Goal: Communication & Community: Answer question/provide support

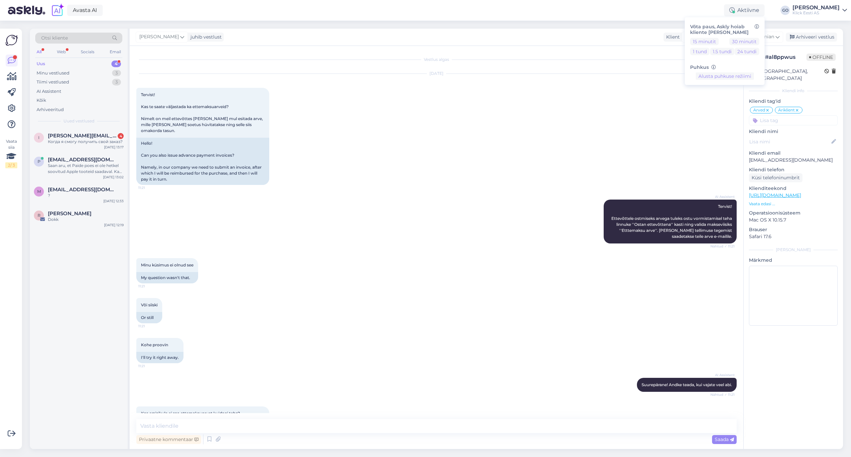
scroll to position [118, 0]
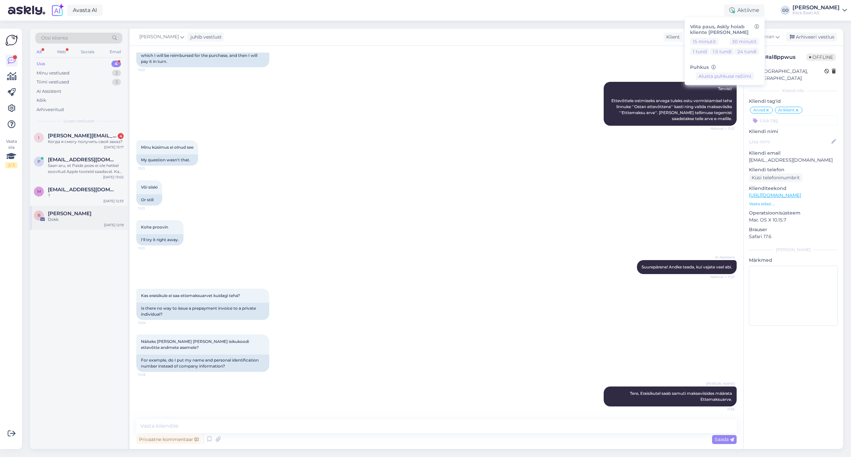
click at [76, 216] on span "[PERSON_NAME]" at bounding box center [70, 213] width 44 height 6
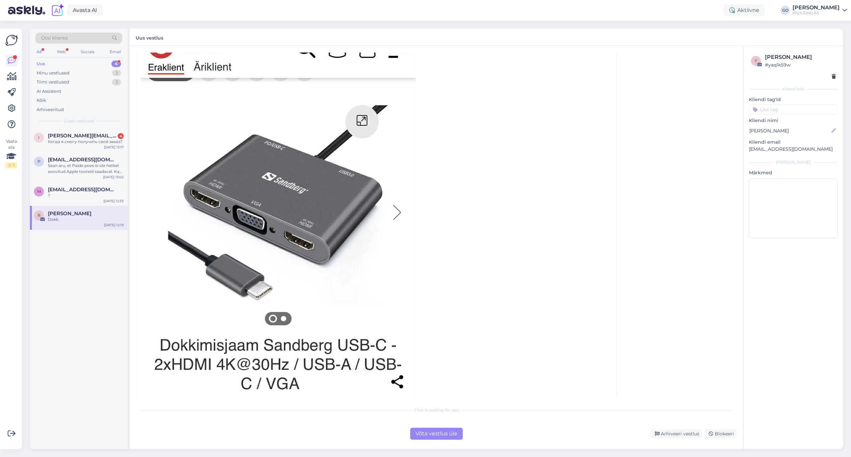
scroll to position [345, 0]
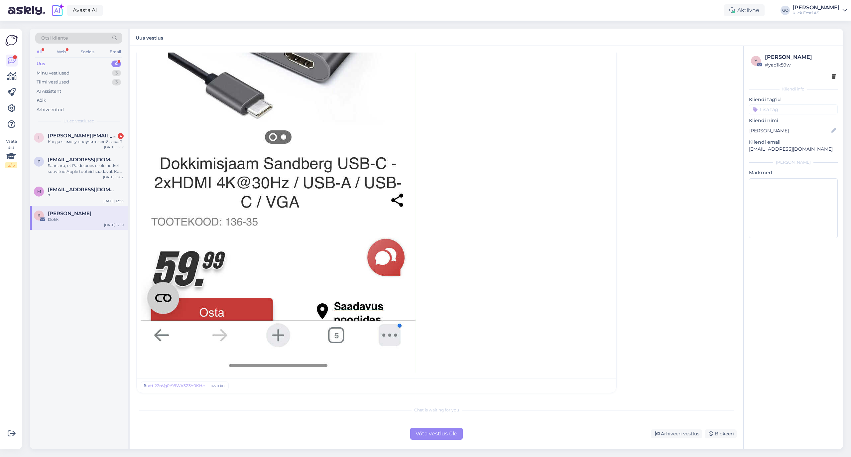
click at [456, 432] on div "Võta vestlus üle" at bounding box center [436, 434] width 53 height 12
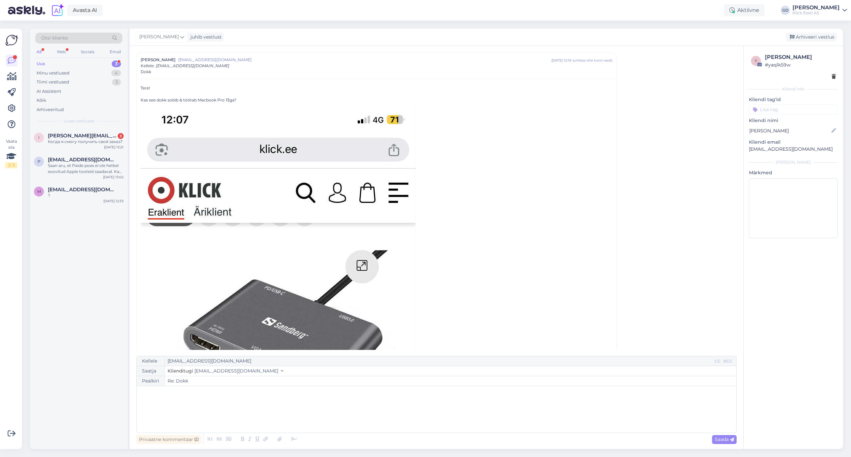
click at [179, 397] on div "﻿" at bounding box center [436, 409] width 593 height 40
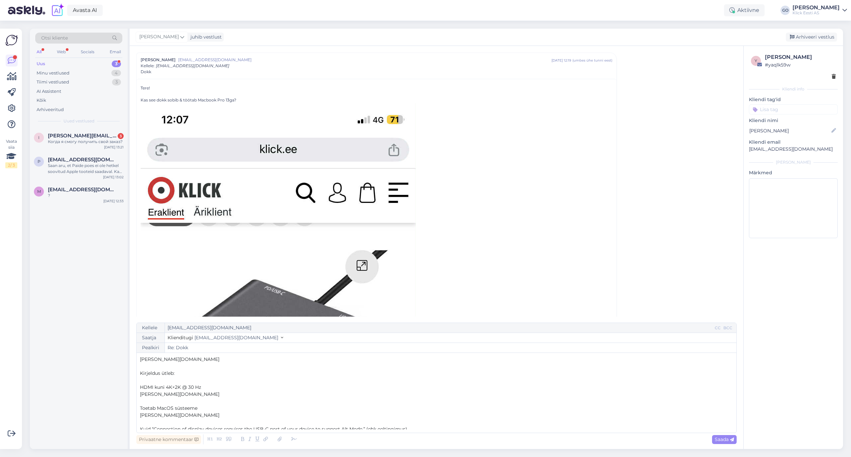
scroll to position [0, 0]
click at [194, 381] on p "[PERSON_NAME][DOMAIN_NAME]" at bounding box center [436, 380] width 593 height 7
click at [162, 397] on p "﻿" at bounding box center [436, 394] width 593 height 7
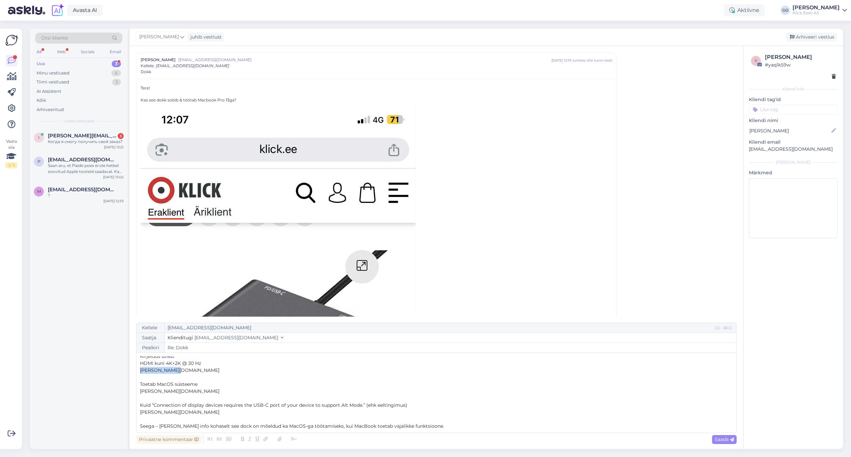
drag, startPoint x: 180, startPoint y: 371, endPoint x: 103, endPoint y: 370, distance: 77.5
click at [103, 370] on div "Otsi kliente All Web Socials Email Uus 3 Minu vestlused 4 Tiimi vestlused 3 AI …" at bounding box center [436, 239] width 813 height 420
drag, startPoint x: 184, startPoint y: 391, endPoint x: 136, endPoint y: 390, distance: 47.2
click at [136, 390] on div "Kellele [EMAIL_ADDRESS][DOMAIN_NAME] CC BCC Saatja Klienditugi [EMAIL_ADDRESS][…" at bounding box center [436, 377] width 600 height 110
click at [145, 376] on p "﻿" at bounding box center [436, 377] width 593 height 7
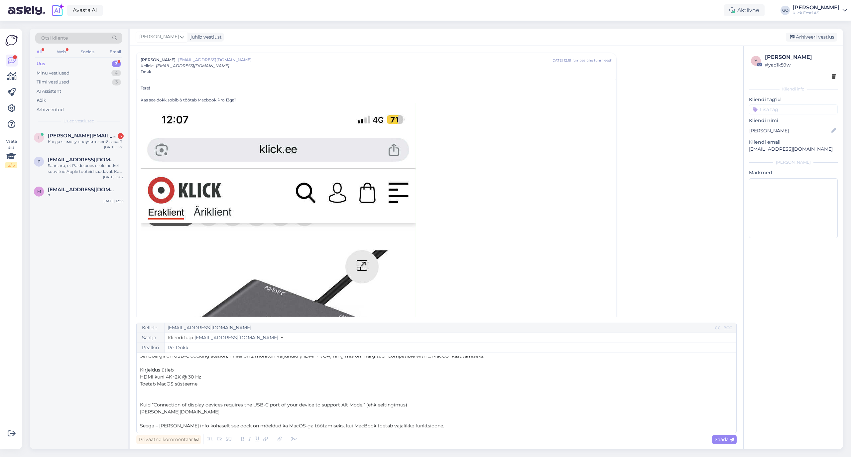
scroll to position [18, 0]
click at [184, 397] on p "﻿" at bounding box center [436, 397] width 593 height 7
drag, startPoint x: 195, startPoint y: 412, endPoint x: 131, endPoint y: 412, distance: 63.8
click at [131, 412] on div "Vestlus algas [PERSON_NAME] [EMAIL_ADDRESS][DOMAIN_NAME] [DATE] 12:19 ( umbes ü…" at bounding box center [437, 247] width 614 height 403
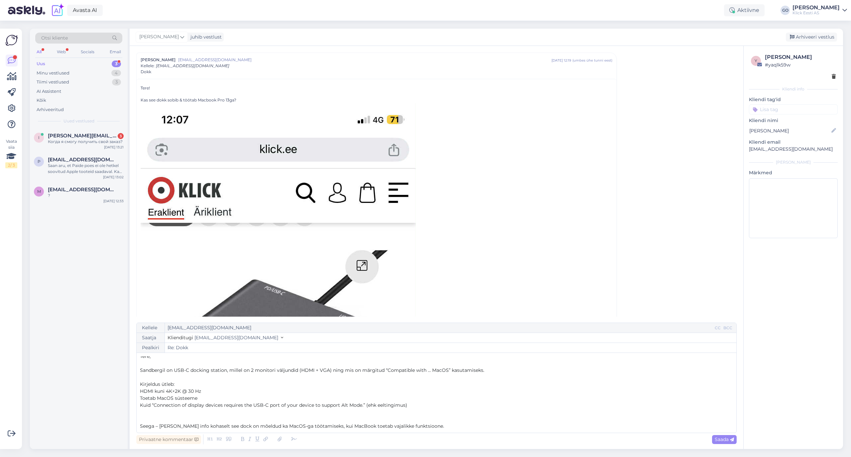
scroll to position [0, 0]
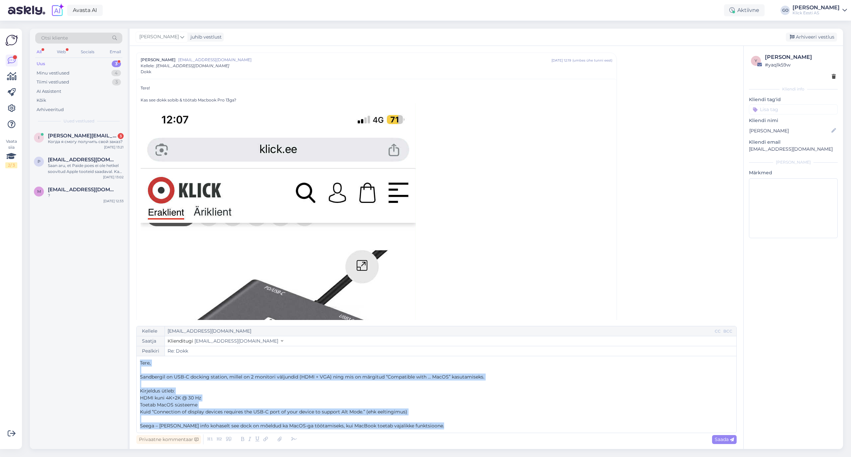
drag, startPoint x: 453, startPoint y: 424, endPoint x: 139, endPoint y: 363, distance: 320.7
click at [139, 363] on div "Kellele [EMAIL_ADDRESS][DOMAIN_NAME] CC BCC Saatja Klienditugi [EMAIL_ADDRESS][…" at bounding box center [436, 379] width 600 height 107
copy div "Tere, ﻿ Sandbergil on USB-C docking station, millel on 2 monitori väljundid (HD…"
click at [530, 376] on p "Sandbergil on USB-C docking station, millel on 2 monitori väljundid (HDMI + VGA…" at bounding box center [436, 376] width 593 height 7
drag, startPoint x: 439, startPoint y: 421, endPoint x: 130, endPoint y: 360, distance: 315.0
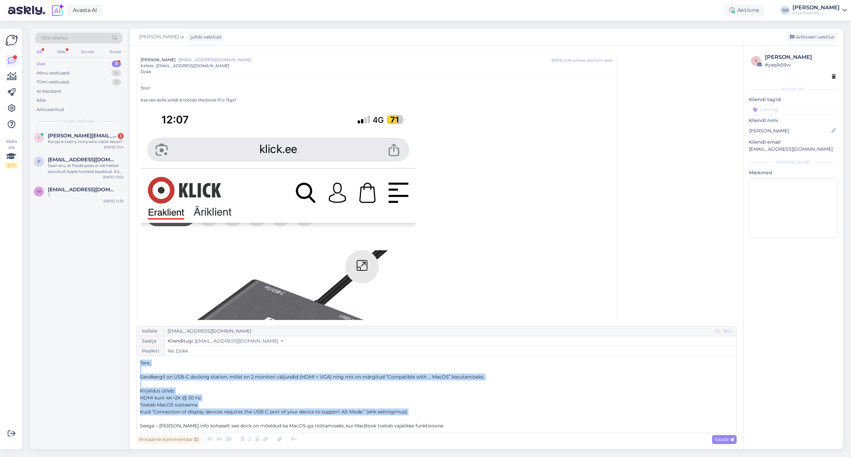
click at [130, 360] on div "Vestlus algas [PERSON_NAME] [EMAIL_ADDRESS][DOMAIN_NAME] [DATE] 12:19 ( umbes ü…" at bounding box center [437, 247] width 614 height 403
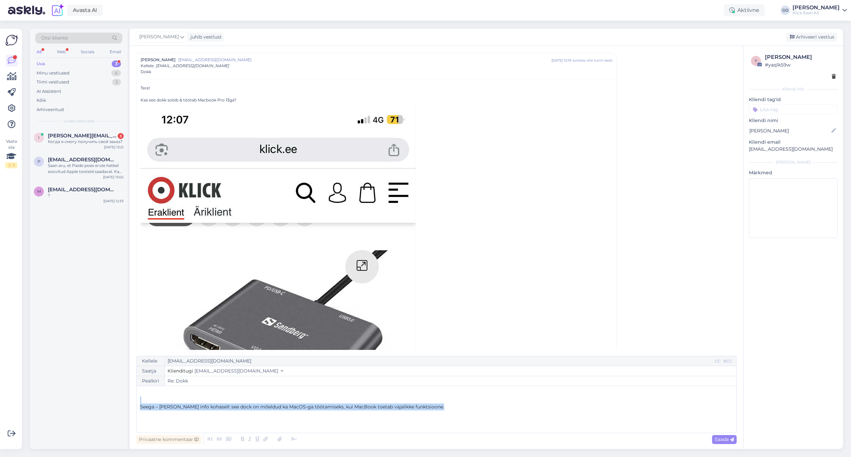
drag, startPoint x: 463, startPoint y: 415, endPoint x: 131, endPoint y: 397, distance: 333.3
click at [131, 397] on div "Vestlus algas [PERSON_NAME] [EMAIL_ADDRESS][DOMAIN_NAME] [DATE] 12:19 ( umbes ü…" at bounding box center [437, 247] width 614 height 403
click at [241, 406] on div "﻿ ﻿" at bounding box center [436, 409] width 593 height 40
click at [236, 394] on p "﻿" at bounding box center [436, 392] width 593 height 7
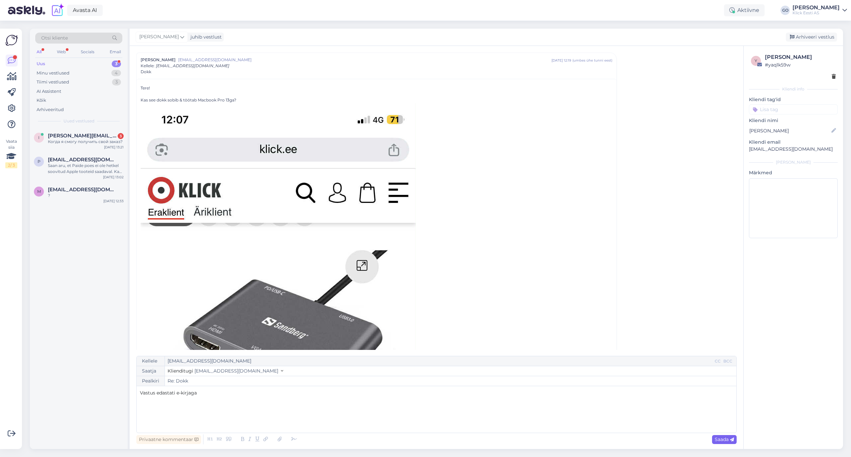
click at [720, 440] on span "Saada" at bounding box center [724, 439] width 19 height 6
type input "Re: Re: Dokk"
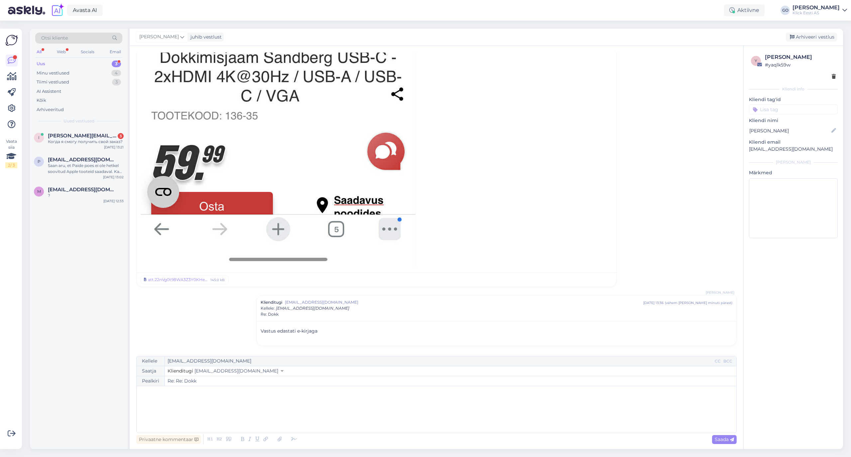
scroll to position [451, 0]
click at [76, 220] on div "I [PERSON_NAME][EMAIL_ADDRESS][PERSON_NAME][DOMAIN_NAME] 3 Когда я смогу получи…" at bounding box center [79, 288] width 98 height 321
click at [78, 189] on span "[EMAIL_ADDRESS][DOMAIN_NAME]" at bounding box center [82, 189] width 69 height 6
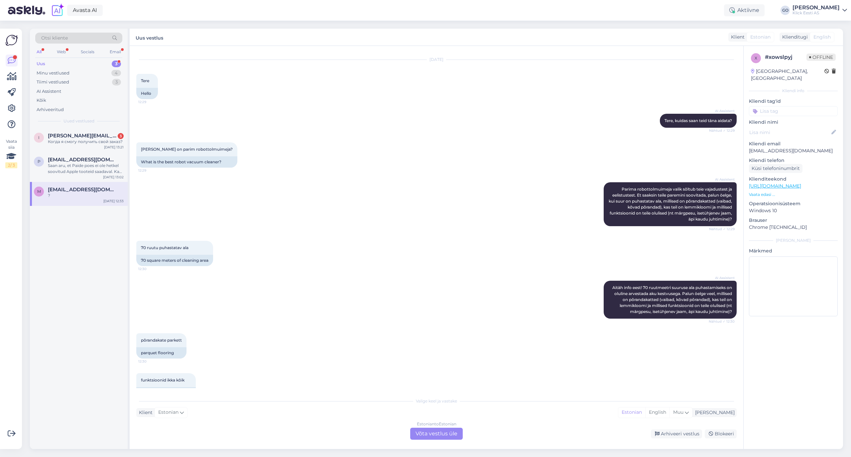
scroll to position [0, 0]
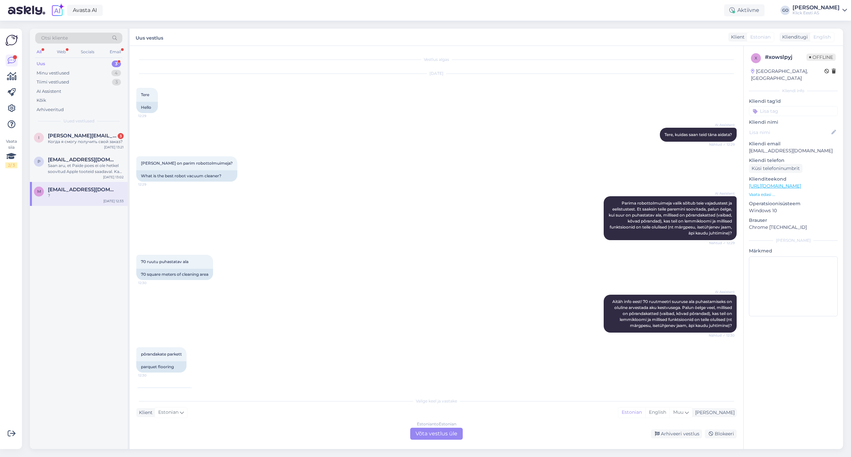
click at [441, 434] on div "Estonian to Estonian Võta vestlus üle" at bounding box center [436, 434] width 53 height 12
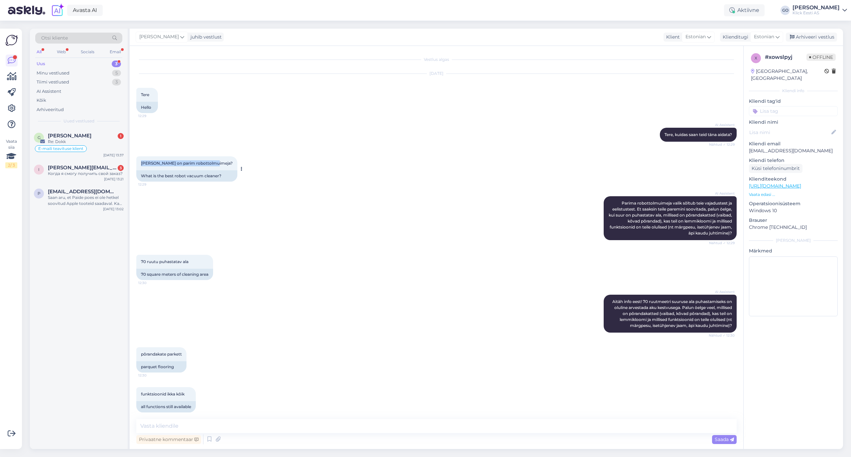
drag, startPoint x: 213, startPoint y: 164, endPoint x: 139, endPoint y: 164, distance: 74.8
click at [139, 164] on div "[PERSON_NAME] on parim robottolmuimeja? 12:29" at bounding box center [186, 163] width 101 height 14
copy span "[PERSON_NAME] on parim robottolmuimeja?"
click at [303, 367] on div "põrandakate parkett 12:30 parquet flooring" at bounding box center [436, 360] width 600 height 40
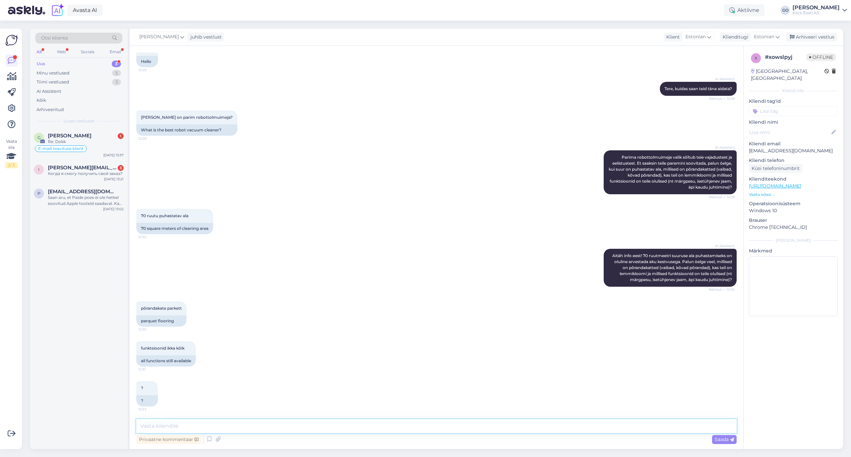
click at [255, 426] on textarea at bounding box center [436, 426] width 600 height 14
paste textarea "Loremips: Dolorsit A3 Con Adipi el Seddo.ei-t incididu ut labo etdolore magn 80…"
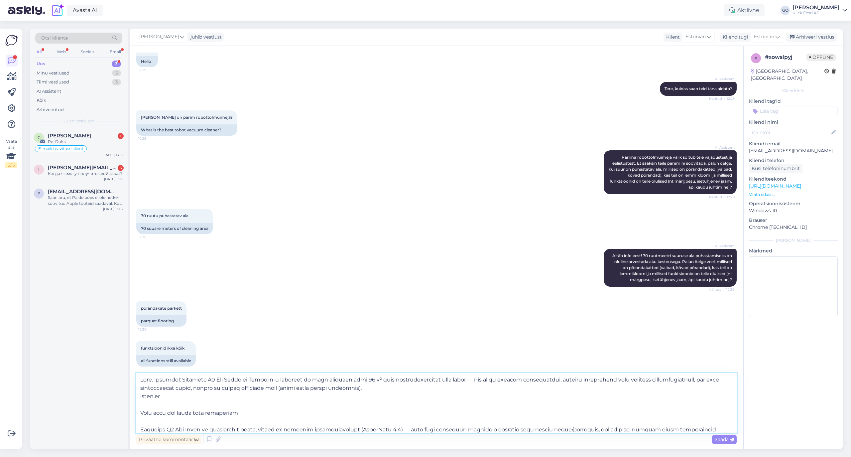
scroll to position [0, 0]
drag, startPoint x: 179, startPoint y: 379, endPoint x: 185, endPoint y: 410, distance: 31.6
click at [179, 380] on textarea at bounding box center [436, 403] width 600 height 60
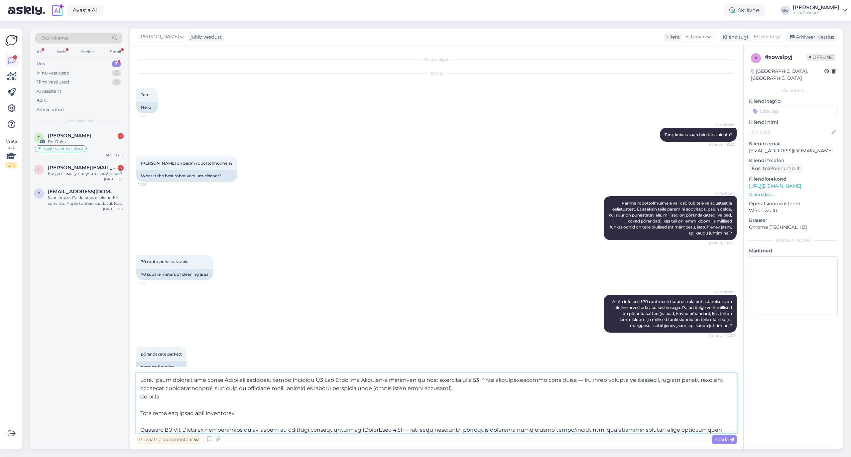
click at [459, 378] on textarea at bounding box center [436, 403] width 600 height 60
drag, startPoint x: 168, startPoint y: 398, endPoint x: 135, endPoint y: 398, distance: 33.6
click at [135, 398] on div "Vestlus algas [DATE] Tere 12:29 Hello AI Assistent [PERSON_NAME], kuidas saan t…" at bounding box center [437, 247] width 614 height 403
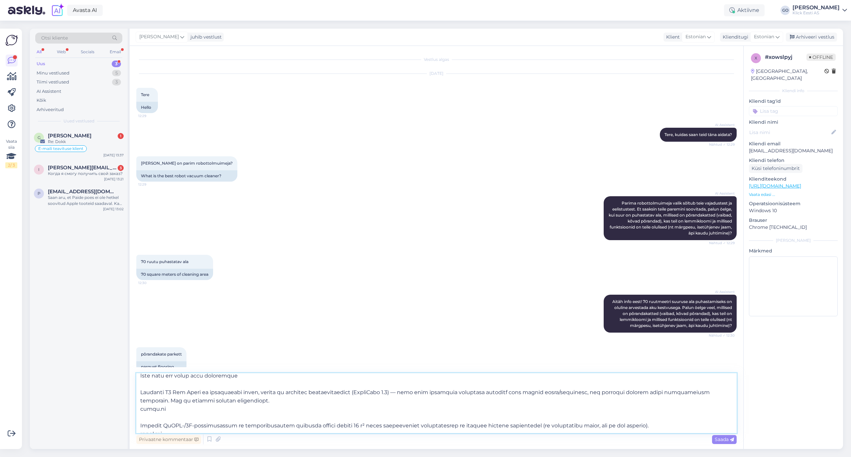
scroll to position [44, 0]
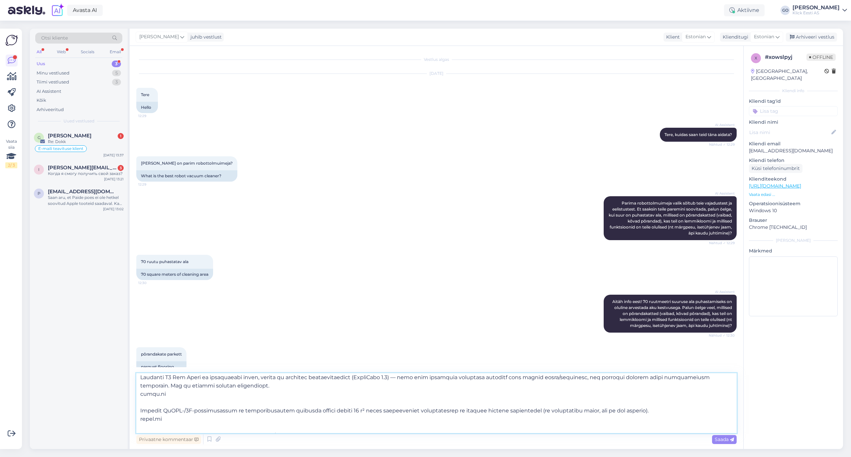
drag, startPoint x: 179, startPoint y: 395, endPoint x: 137, endPoint y: 396, distance: 41.9
click at [137, 396] on textarea at bounding box center [436, 403] width 600 height 60
click at [185, 401] on textarea at bounding box center [436, 403] width 600 height 60
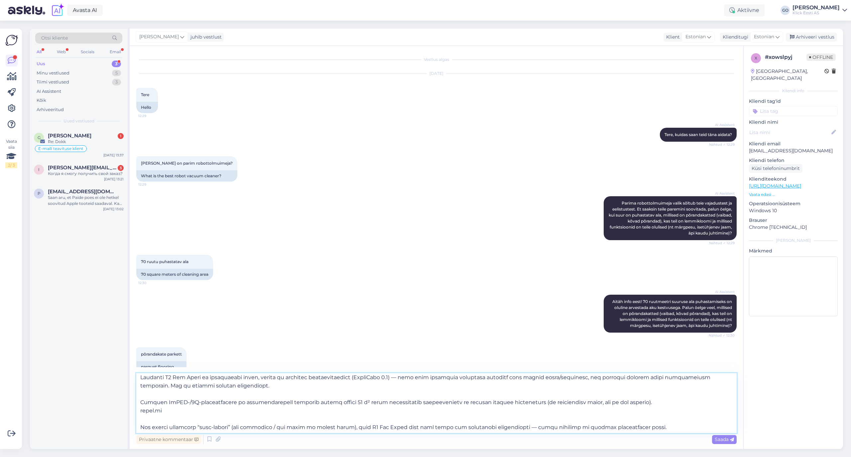
click at [182, 413] on textarea at bounding box center [436, 403] width 600 height 60
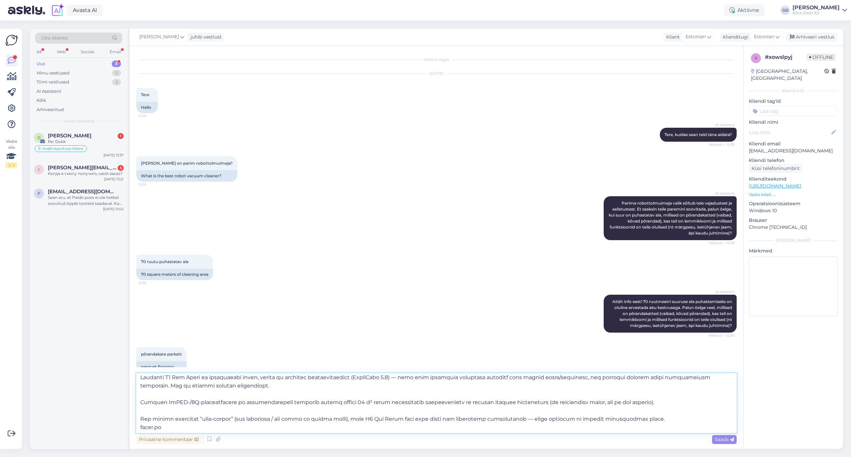
scroll to position [88, 0]
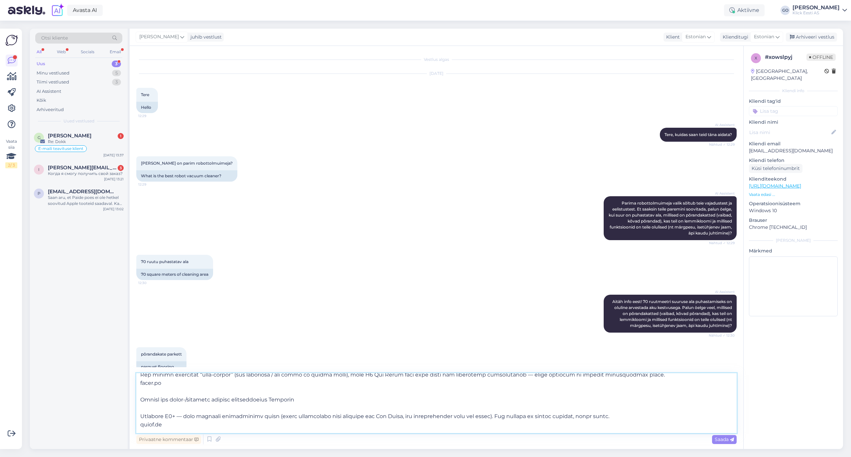
click at [173, 387] on textarea at bounding box center [436, 403] width 600 height 60
click at [173, 382] on textarea at bounding box center [436, 403] width 600 height 60
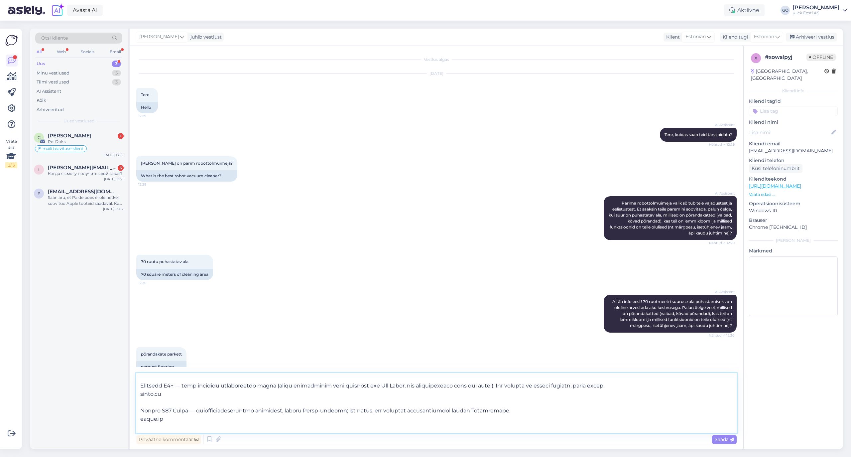
scroll to position [124, 0]
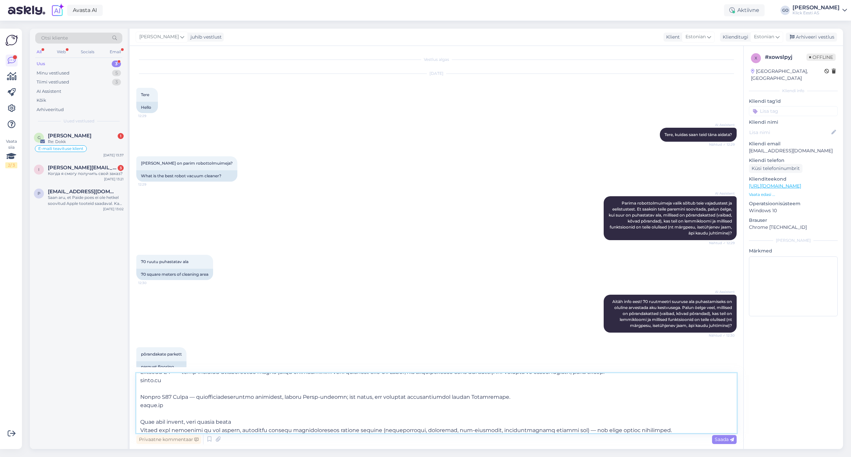
click at [176, 379] on textarea at bounding box center [436, 403] width 600 height 60
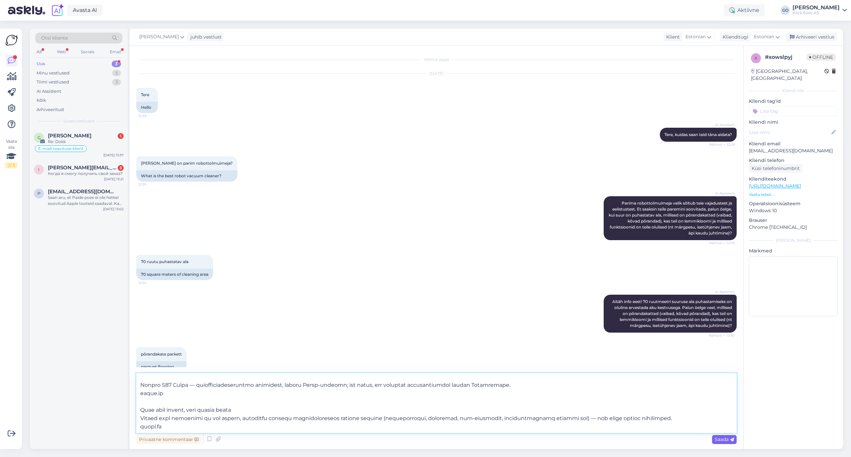
type textarea "Lore. Ipsum dolorsit ame conse Adipi.eli seddoeiu tempo Incididu U7 Lab Etdol m…"
click at [722, 438] on span "Saada" at bounding box center [724, 439] width 19 height 6
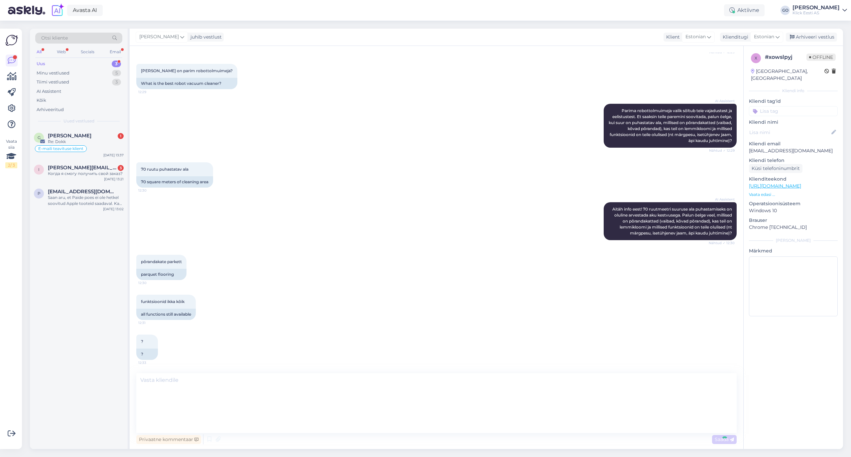
scroll to position [0, 0]
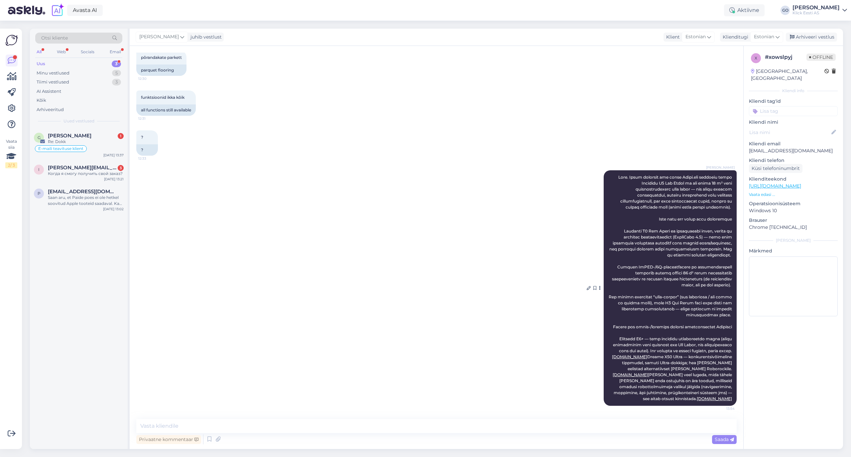
click at [647, 354] on link "[DOMAIN_NAME]" at bounding box center [629, 356] width 35 height 5
click at [256, 425] on textarea at bounding box center [436, 426] width 600 height 14
paste textarea "[URL][DOMAIN_NAME]"
type textarea "[URL][DOMAIN_NAME]"
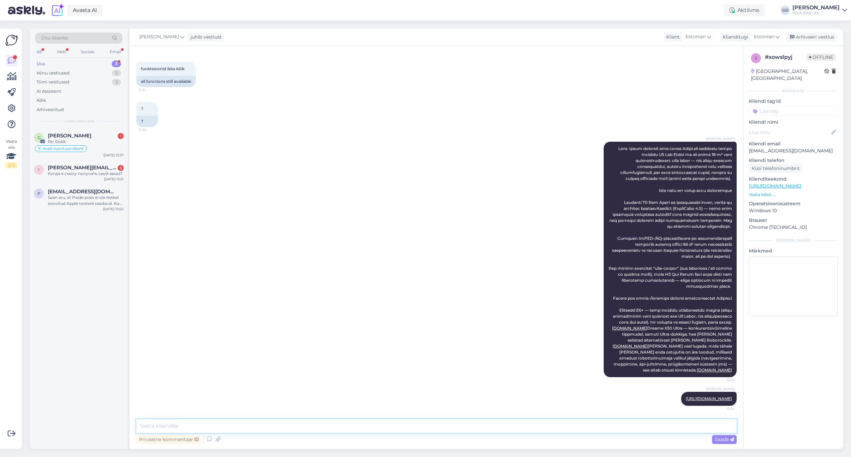
click at [237, 424] on textarea at bounding box center [436, 426] width 600 height 14
paste textarea "[URL][DOMAIN_NAME]"
type textarea "[URL][DOMAIN_NAME]"
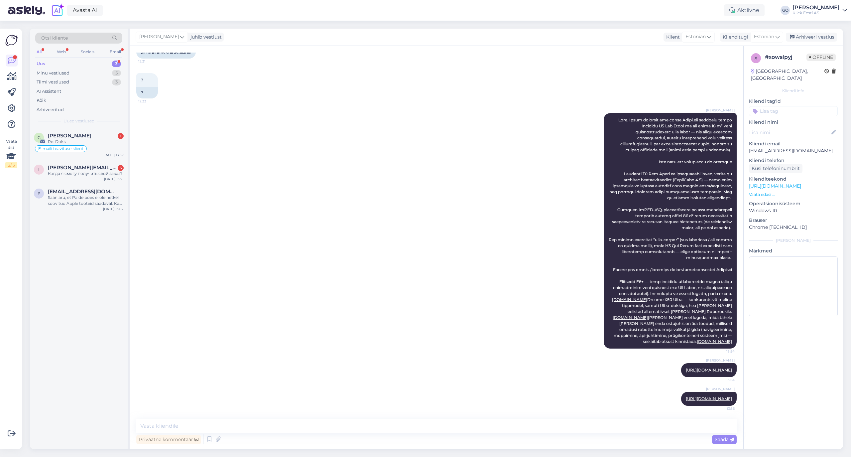
scroll to position [395, 0]
click at [80, 201] on div "Saan aru, et Paide poes ei ole hetkel soovitud Apple tooteid saadaval. Kas soov…" at bounding box center [86, 200] width 76 height 12
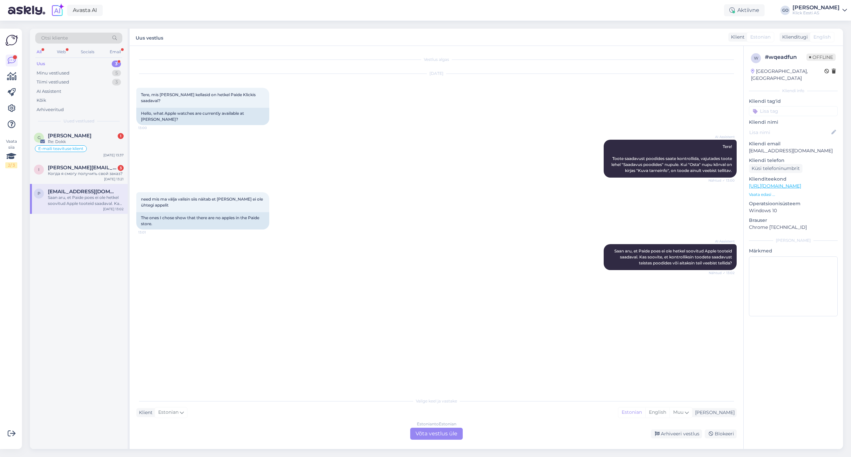
click at [198, 275] on div "Vestlus algas [DATE] Tere, mis [PERSON_NAME] kellasid on hetkel Paide Klickis s…" at bounding box center [439, 220] width 606 height 335
click at [219, 289] on div "Vestlus algas [DATE] Tere, mis [PERSON_NAME] kellasid on hetkel Paide Klickis s…" at bounding box center [439, 220] width 606 height 335
click at [447, 432] on div "Estonian to Estonian Võta vestlus üle" at bounding box center [436, 434] width 53 height 12
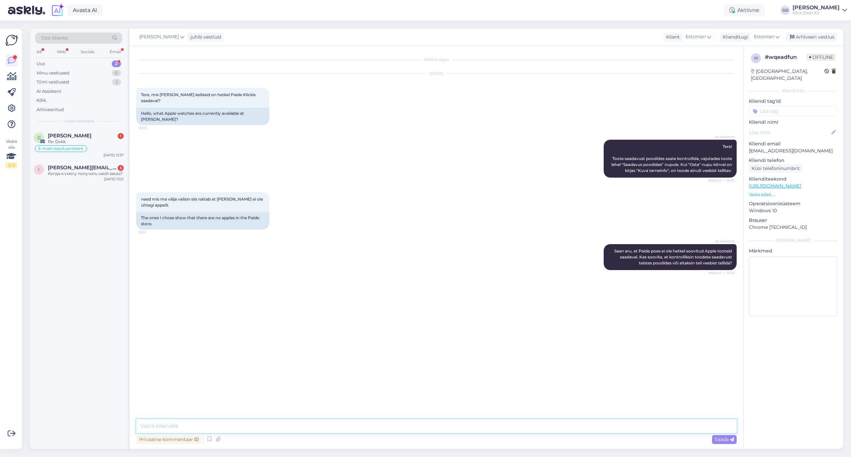
click at [289, 425] on textarea at bounding box center [436, 426] width 600 height 14
click at [801, 183] on link "[URL][DOMAIN_NAME]" at bounding box center [775, 186] width 52 height 6
click at [237, 426] on textarea "Tere." at bounding box center [436, 426] width 600 height 14
click at [448, 426] on textarea "Tere. Apple Watch SE 3 seeria kellasid kajuks Paide poes tõesti ei ole aga saak…" at bounding box center [436, 426] width 600 height 14
type textarea "Tere. Apple Watch SE 3 seeria kellasid kajuks Paide poes tõesti ei ole aga saak…"
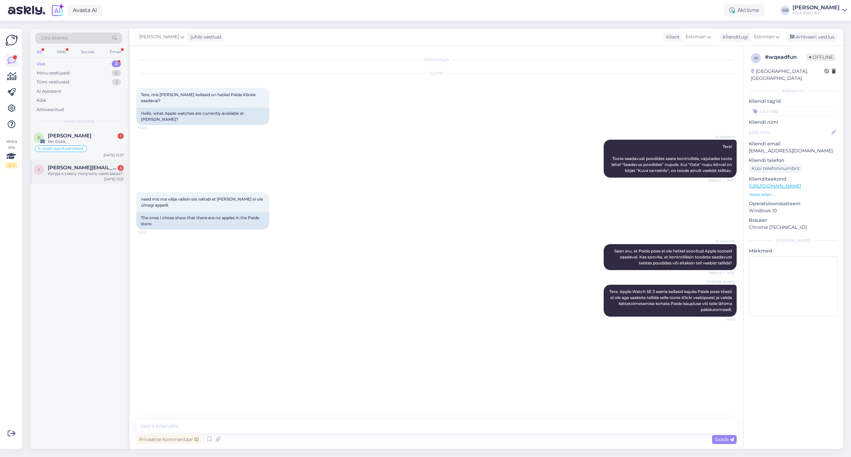
click at [61, 176] on div "Когда я смогу получить свой заказ?" at bounding box center [86, 174] width 76 height 6
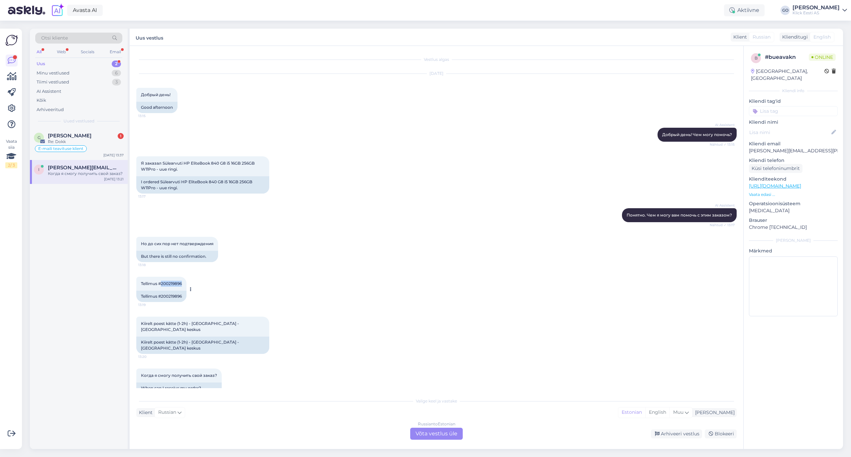
drag, startPoint x: 183, startPoint y: 284, endPoint x: 162, endPoint y: 284, distance: 21.3
click at [162, 284] on div "Tellimus #200219896 13:19" at bounding box center [161, 284] width 50 height 14
copy span "200219896"
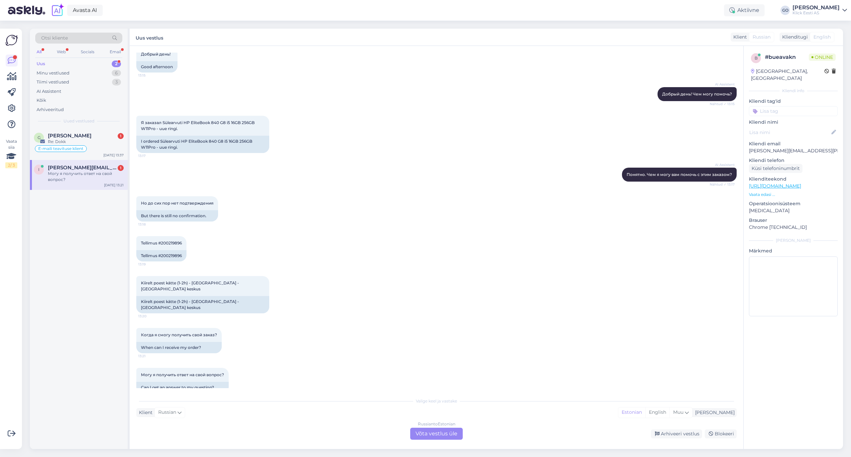
click at [437, 435] on div "Russian to Estonian Võta vestlus üle" at bounding box center [436, 434] width 53 height 12
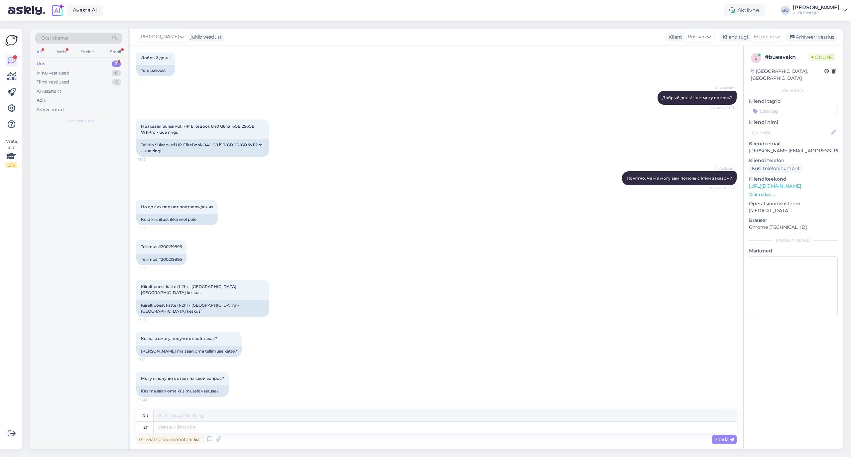
scroll to position [25, 0]
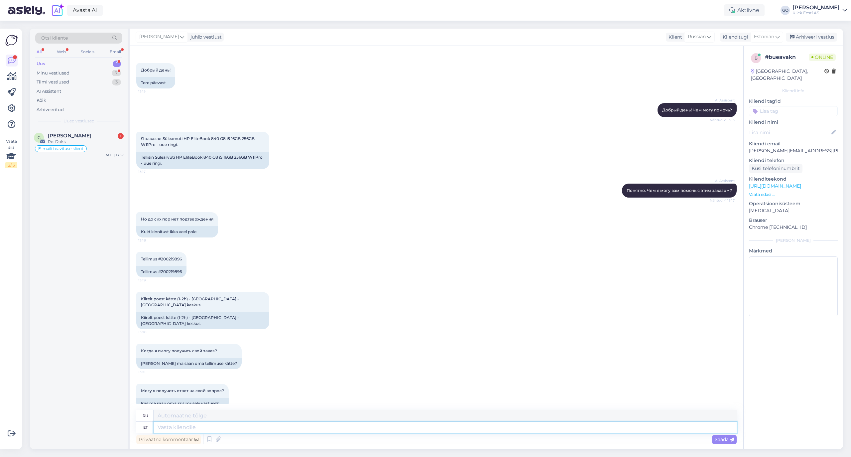
click at [194, 425] on textarea at bounding box center [445, 427] width 583 height 11
type textarea "Tere,"
type textarea "Привет"
type textarea "Tere,"
type textarea "Привет,"
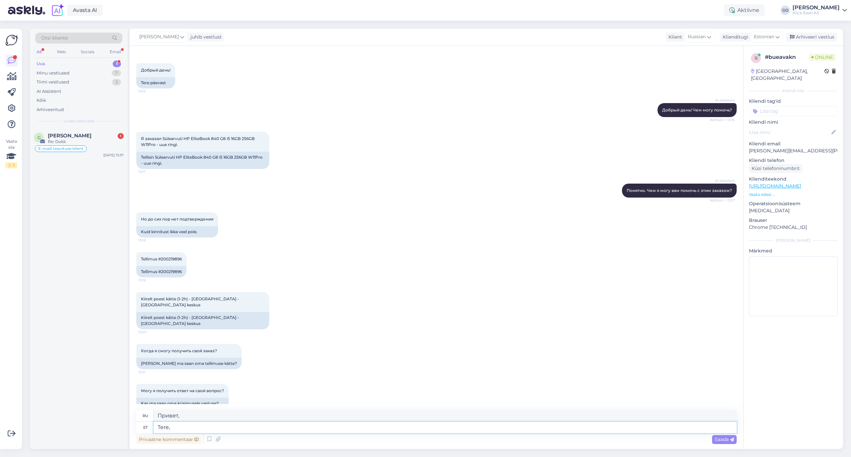
paste textarea "Sinu tellimus #200219896 on komplekteeritud ja järeletulemiseks valmis. Valisid…"
type textarea "Tere, Sinu tellimus #200219896 on komplekteeritud ja järeletulemiseks valmis. V…"
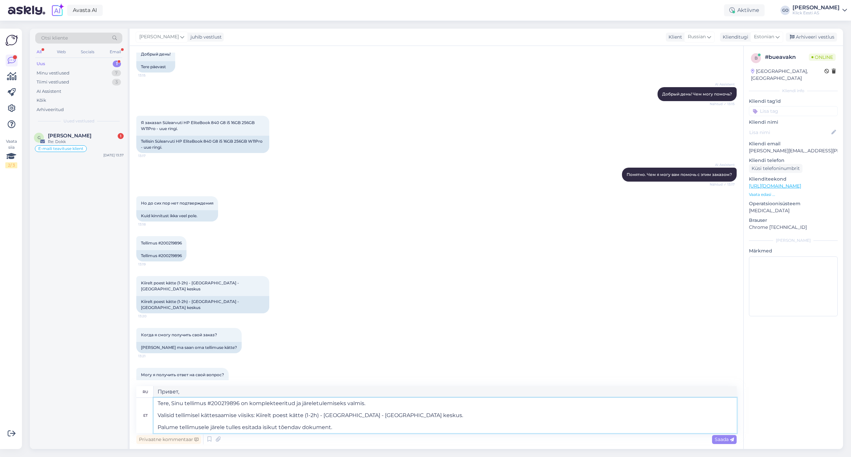
type textarea "Здравствуйте, Ваш заказ № 200219896 выполнен и готов к выдаче. При оформлении з…"
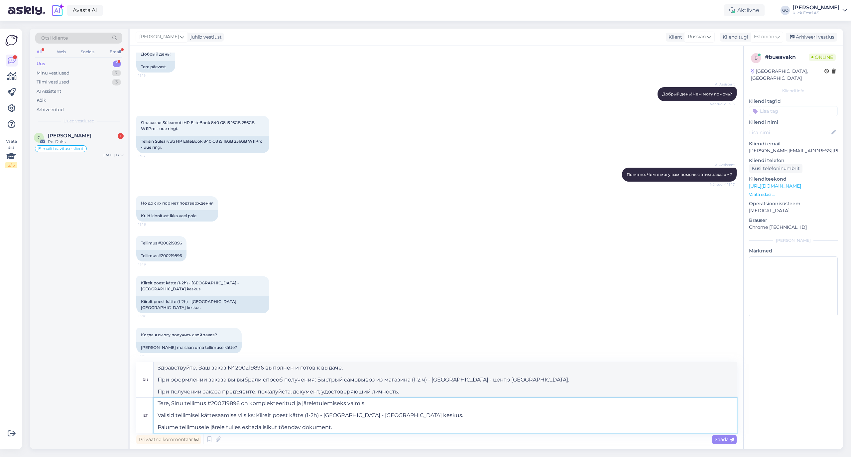
click at [183, 404] on textarea "Tere, Sinu tellimus #200219896 on komplekteeritud ja järeletulemiseks valmis. V…" at bounding box center [445, 415] width 583 height 35
type textarea "Tere, tellimus #200219896 on komplekteeritud ja järeletulemiseks valmis. Valisi…"
type textarea "Здравствуйте, заказ № 200219896 выполнен и готов к выдаче. При оформлении заказ…"
type textarea "Tere, [PERSON_NAME] #200219896 on komplekteeritud ja järeletulemiseks valmis. V…"
type textarea "Здравствуйте, Ваш заказ № 200219896 выполнен и готов к выдаче. При оформлении з…"
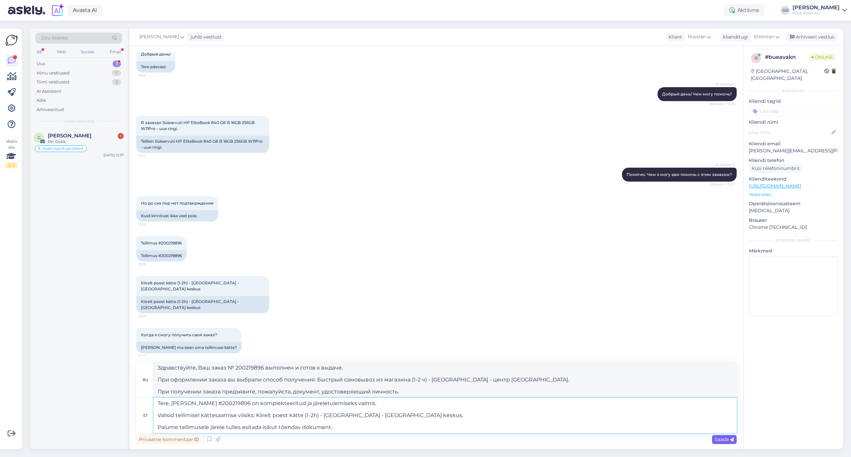
type textarea "Tere, [PERSON_NAME] #200219896 on komplekteeritud ja järeletulemiseks valmis. V…"
click at [722, 436] on span "Saada" at bounding box center [724, 439] width 19 height 6
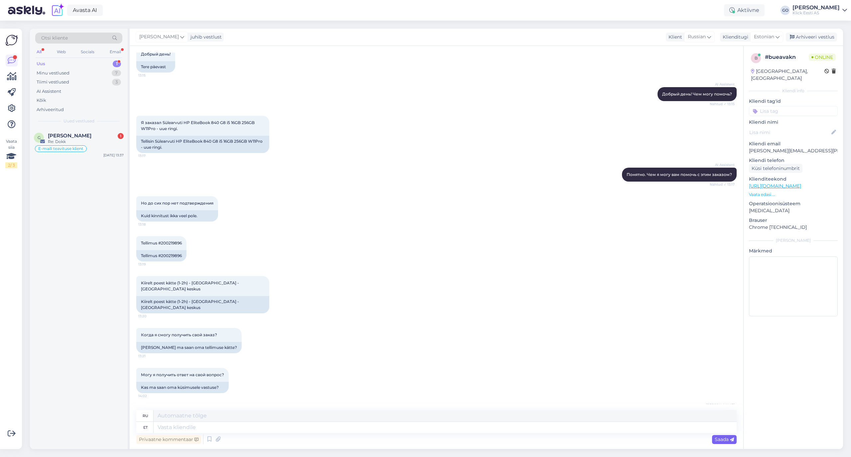
scroll to position [155, 0]
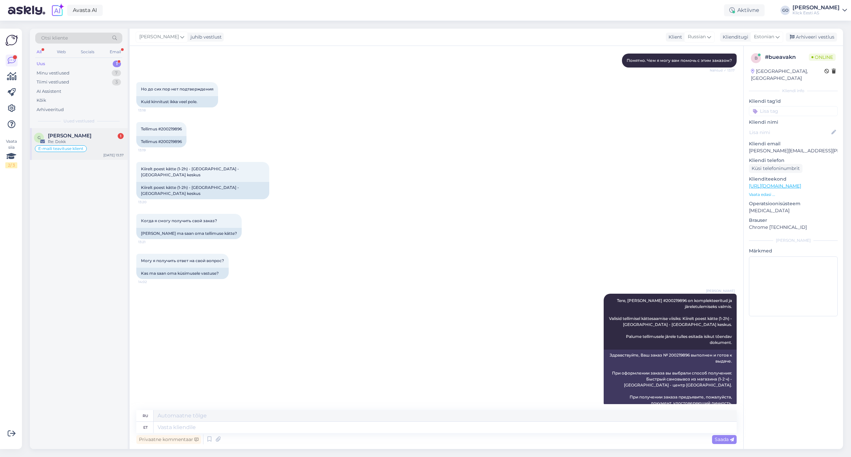
click at [96, 138] on div "[PERSON_NAME] 1" at bounding box center [86, 136] width 76 height 6
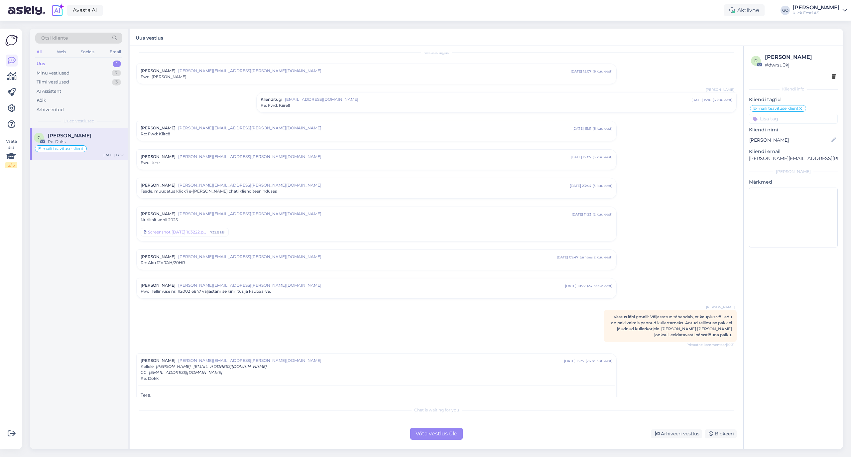
scroll to position [0, 0]
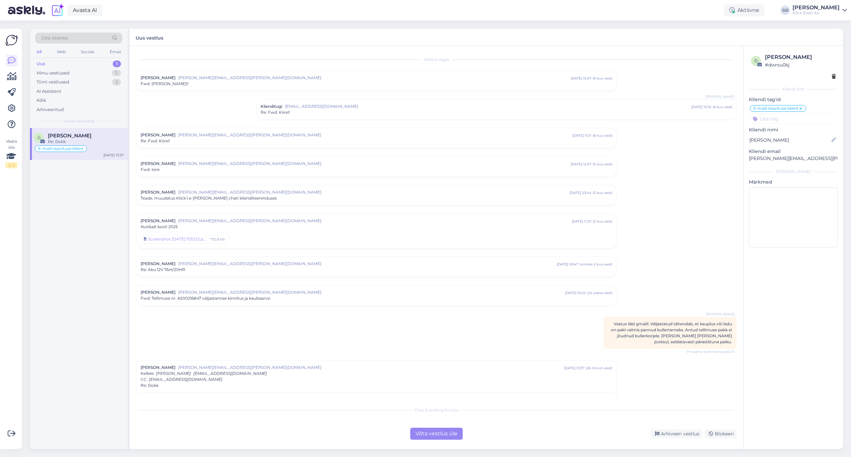
click at [61, 190] on div "G [PERSON_NAME] Re: Dokk E-maili teavituse klient [DATE] 13:37" at bounding box center [79, 288] width 98 height 321
click at [66, 70] on div "Minu vestlused" at bounding box center [53, 73] width 33 height 7
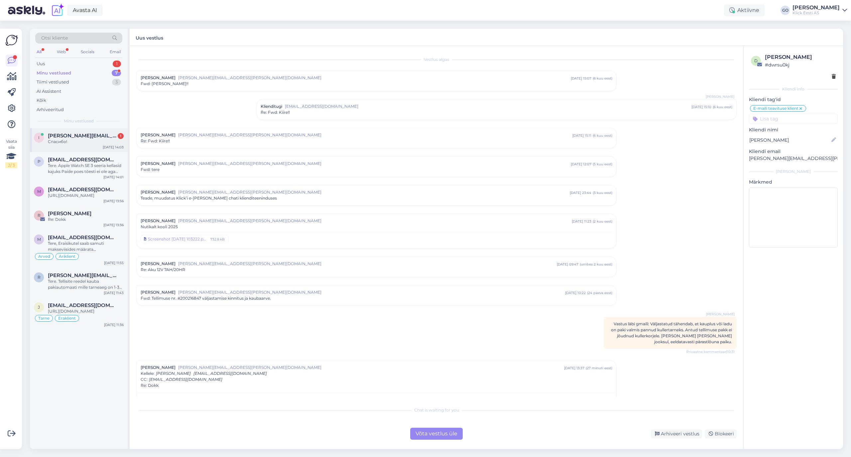
click at [84, 143] on div "Спасибо!" at bounding box center [86, 142] width 76 height 6
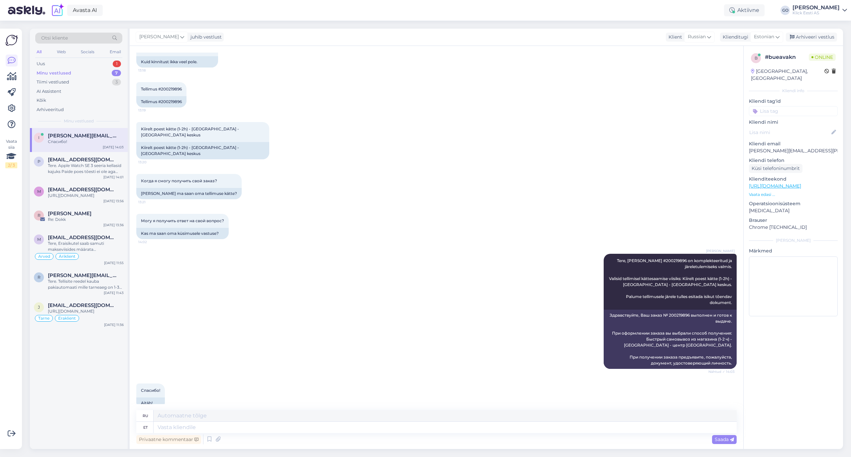
scroll to position [194, 0]
click at [796, 106] on input at bounding box center [793, 111] width 89 height 10
click at [773, 158] on div "Eraklient" at bounding box center [766, 161] width 24 height 7
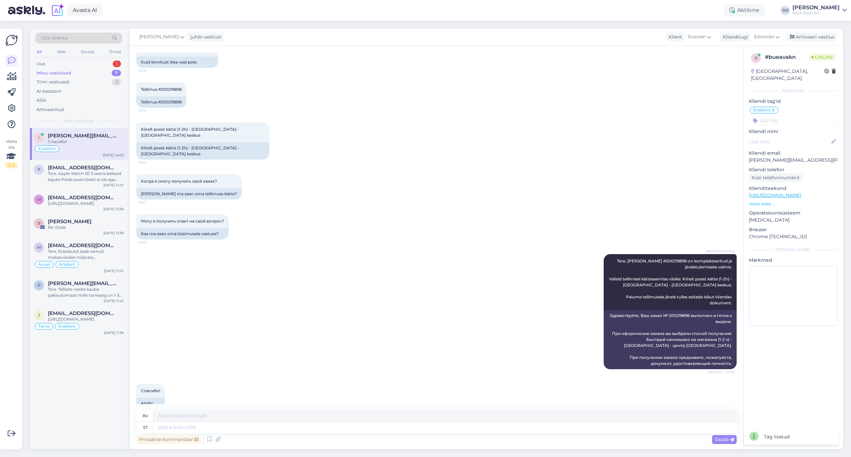
click at [789, 115] on input at bounding box center [793, 120] width 89 height 10
click at [798, 135] on div "Tellimus" at bounding box center [795, 138] width 23 height 7
click at [772, 115] on input at bounding box center [793, 120] width 89 height 10
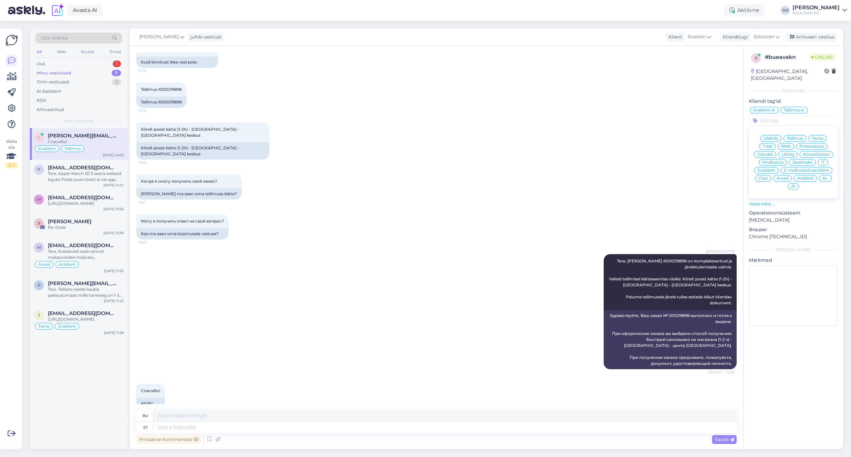
click at [813, 136] on span "Tarne" at bounding box center [817, 138] width 11 height 4
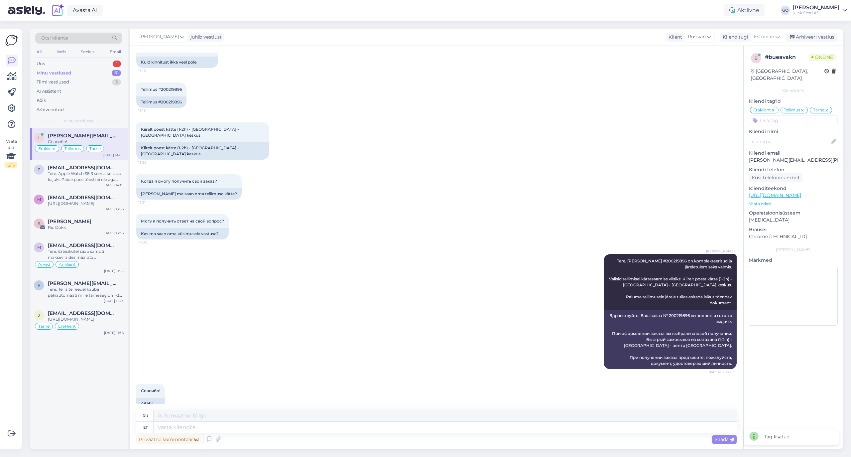
click at [803, 108] on icon at bounding box center [802, 110] width 4 height 5
click at [814, 34] on div "Arhiveeri vestlus" at bounding box center [811, 37] width 51 height 9
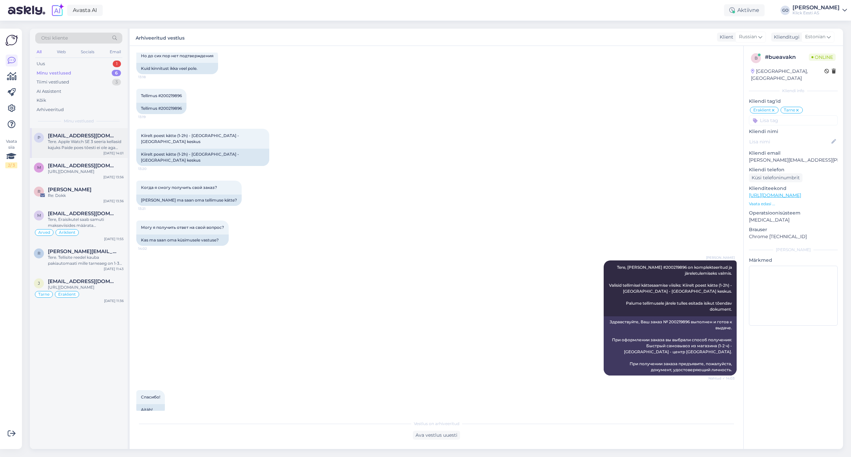
click at [88, 142] on div "Tere. Apple Watch SE 3 seeria kellasid kajuks Paide poes tõesti ei ole aga saak…" at bounding box center [86, 145] width 76 height 12
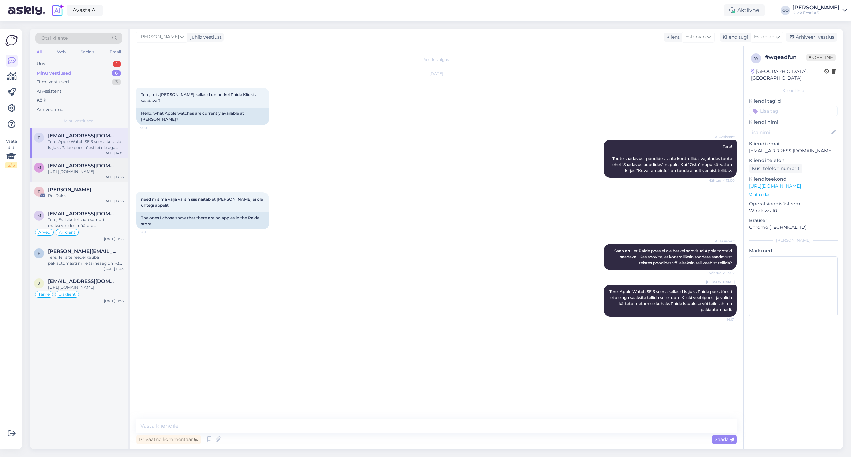
click at [84, 172] on div "[URL][DOMAIN_NAME]" at bounding box center [86, 172] width 76 height 6
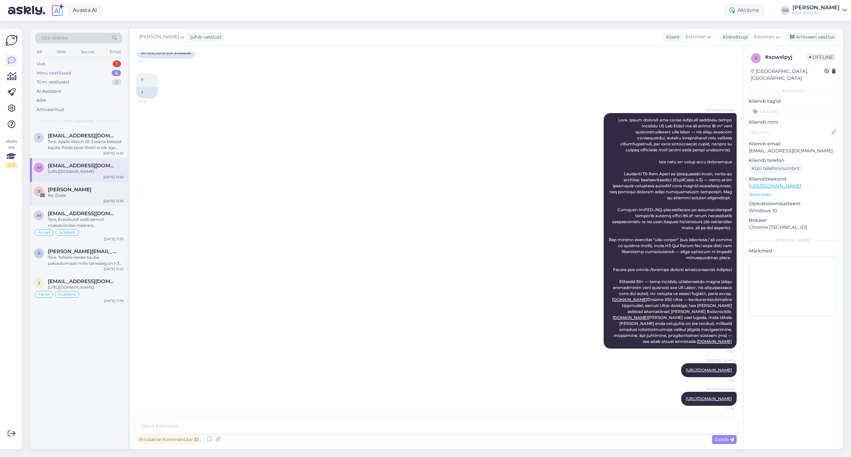
click at [80, 198] on div "Re: Dokk" at bounding box center [86, 195] width 76 height 6
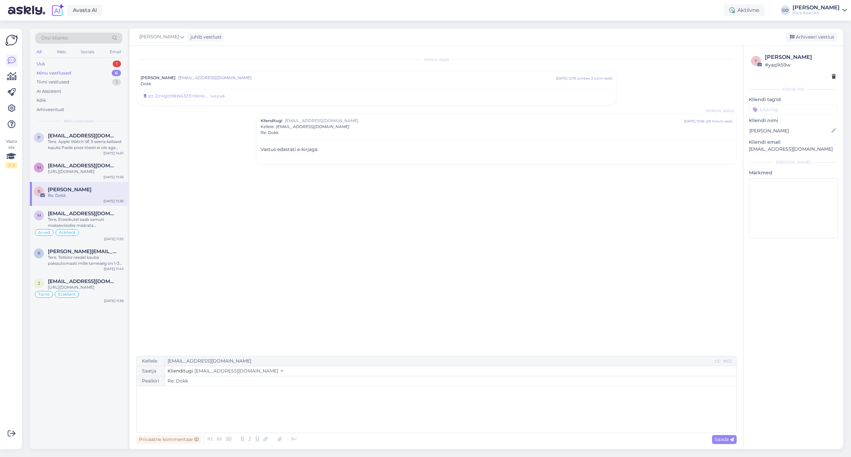
click at [804, 110] on input at bounding box center [793, 109] width 89 height 10
click at [773, 161] on span "Eraklient" at bounding box center [767, 159] width 18 height 4
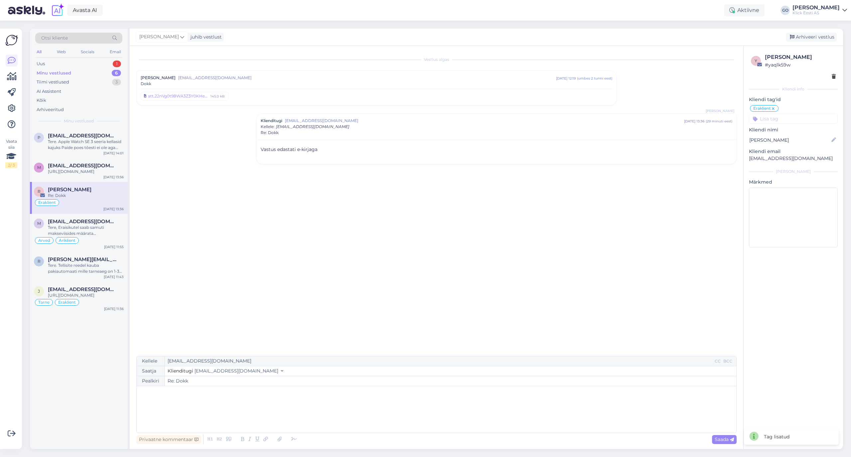
click at [792, 120] on input at bounding box center [793, 119] width 89 height 10
click at [815, 168] on span "E-maili teavituse klient" at bounding box center [806, 169] width 45 height 4
click at [819, 35] on div "Arhiveeri vestlus" at bounding box center [811, 37] width 51 height 9
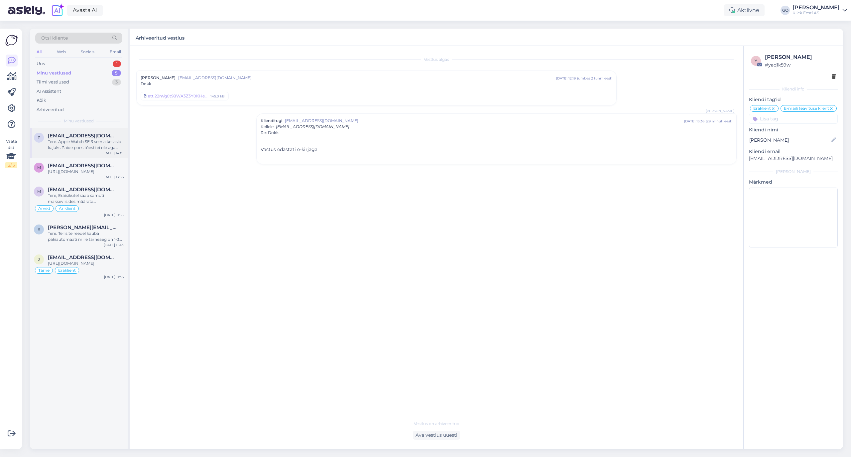
click at [91, 136] on span "[EMAIL_ADDRESS][DOMAIN_NAME]" at bounding box center [82, 136] width 69 height 6
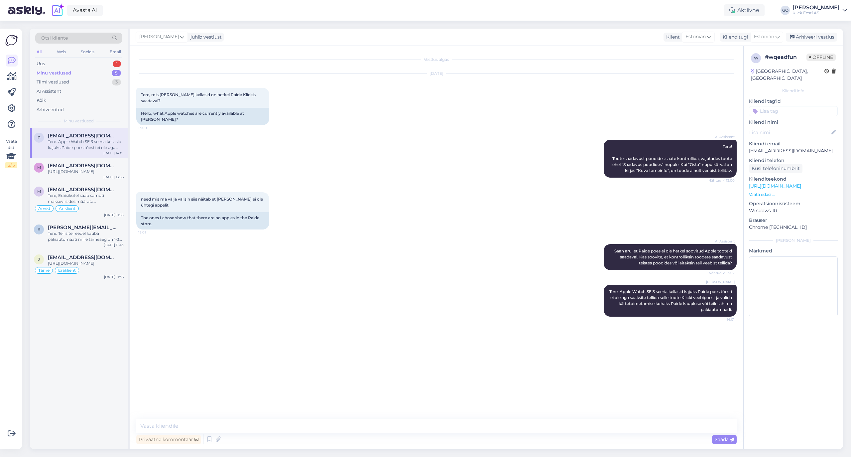
click at [785, 106] on input at bounding box center [793, 111] width 89 height 10
click at [767, 159] on span "Eraklient" at bounding box center [767, 161] width 18 height 4
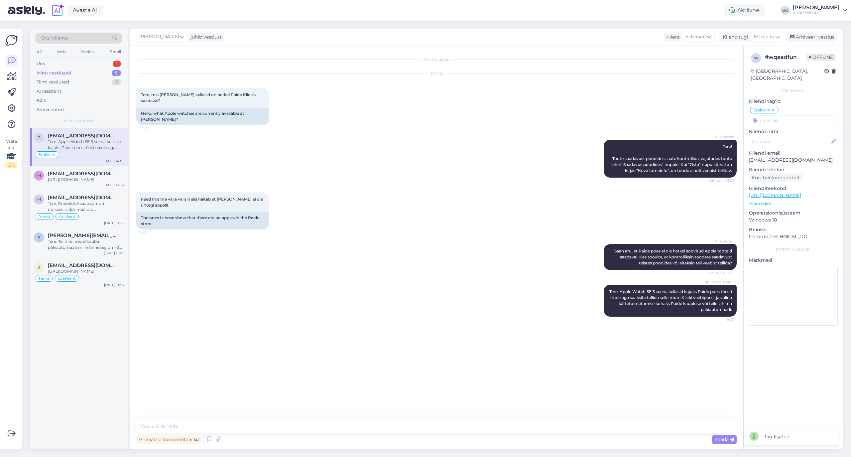
click at [793, 115] on input at bounding box center [793, 120] width 89 height 10
click at [770, 152] on span "Ostuabi" at bounding box center [765, 154] width 16 height 4
click at [827, 37] on div "Arhiveeri vestlus" at bounding box center [811, 37] width 51 height 9
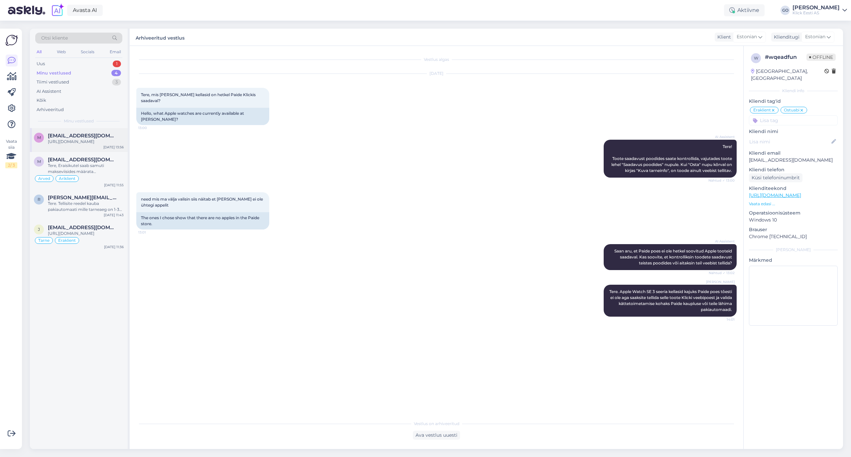
click at [79, 136] on span "[EMAIL_ADDRESS][DOMAIN_NAME]" at bounding box center [82, 136] width 69 height 6
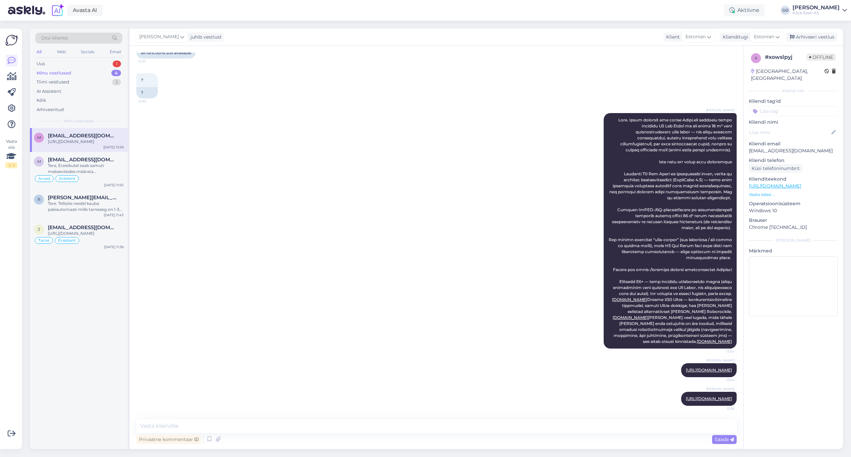
click at [788, 106] on input at bounding box center [793, 111] width 89 height 10
click at [770, 159] on span "Eraklient" at bounding box center [767, 161] width 18 height 4
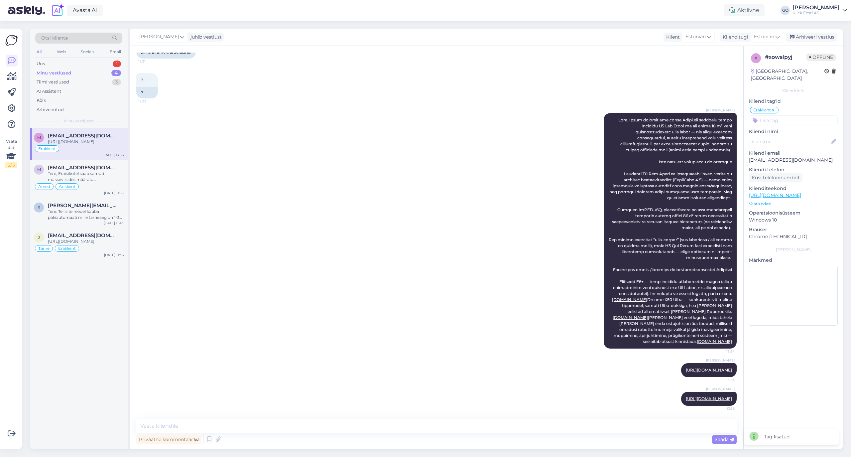
click at [794, 115] on input at bounding box center [793, 120] width 89 height 10
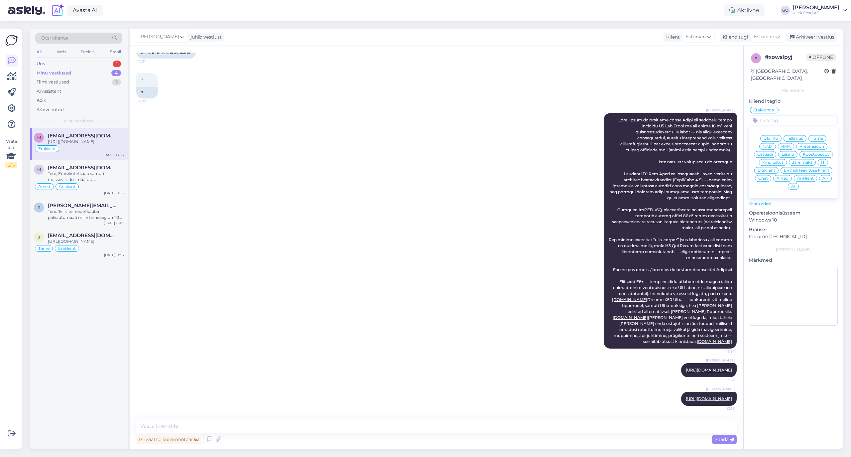
click at [769, 152] on span "Ostuabi" at bounding box center [765, 154] width 16 height 4
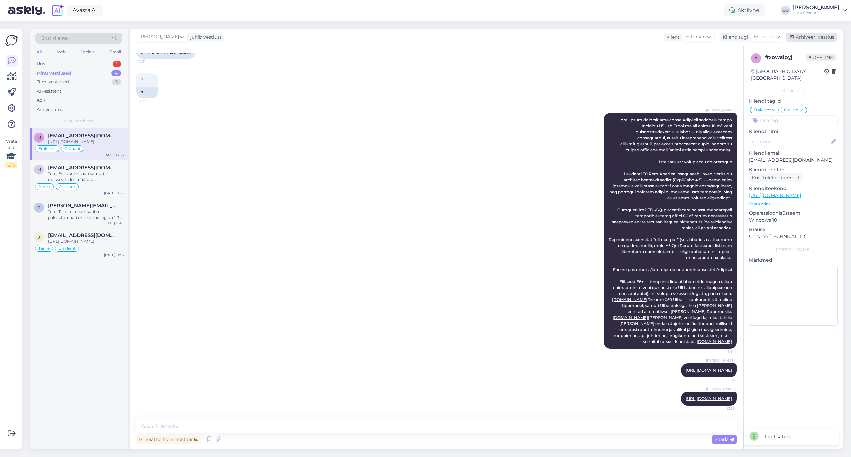
click at [809, 35] on div "Arhiveeri vestlus" at bounding box center [811, 37] width 51 height 9
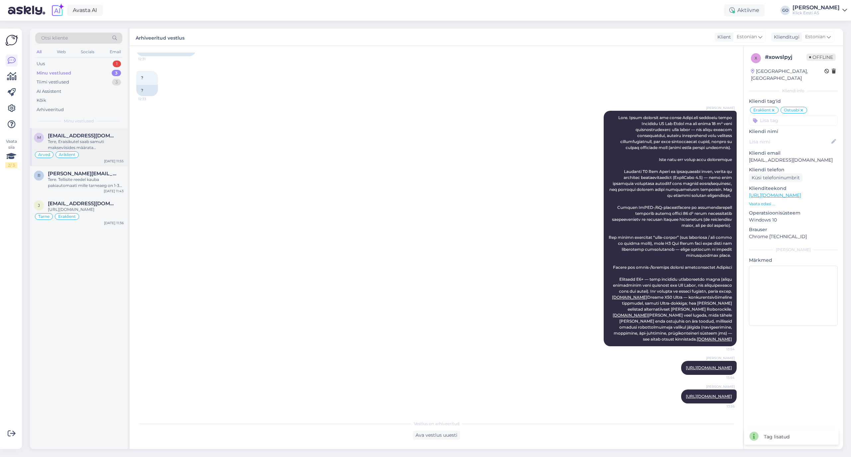
click at [108, 142] on div "Tere, Eraisikutel saab samuti makseviisides määrata Ettemaksuarve." at bounding box center [86, 145] width 76 height 12
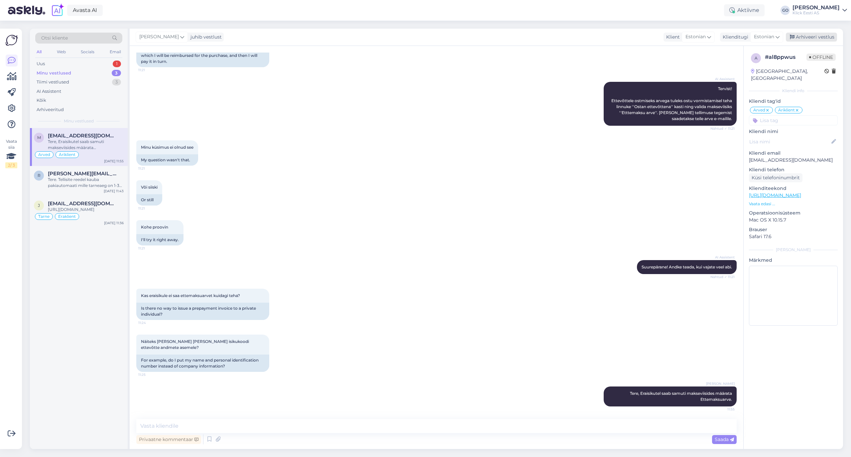
click at [810, 35] on div "Arhiveeri vestlus" at bounding box center [811, 37] width 51 height 9
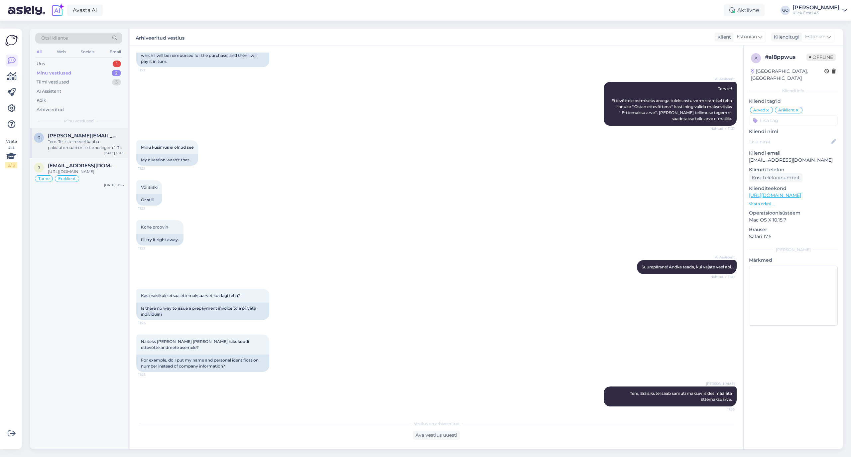
click at [76, 136] on span "[PERSON_NAME][EMAIL_ADDRESS][DOMAIN_NAME]" at bounding box center [82, 136] width 69 height 6
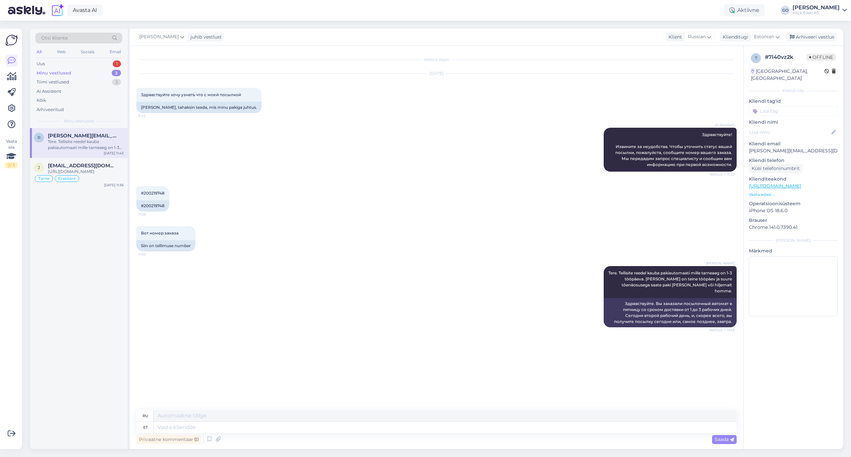
click at [779, 106] on input at bounding box center [793, 111] width 89 height 10
click at [768, 159] on span "Eraklient" at bounding box center [767, 161] width 18 height 4
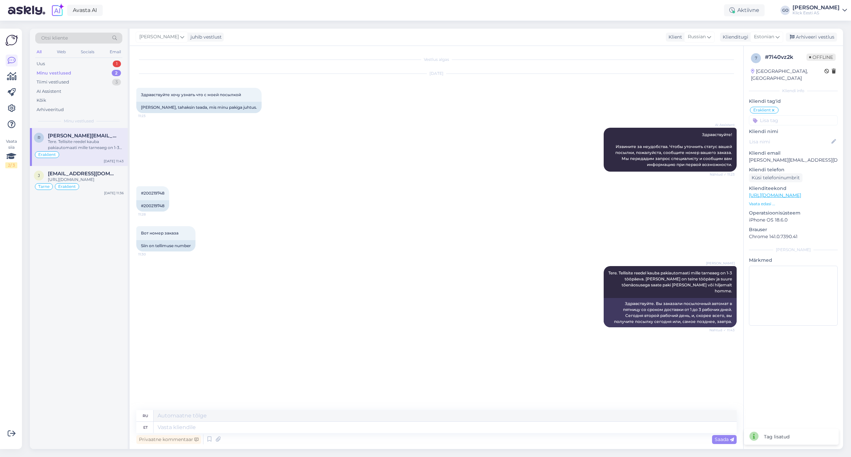
click at [776, 115] on input at bounding box center [793, 120] width 89 height 10
click at [818, 136] on span "Tarne" at bounding box center [817, 138] width 11 height 4
click at [814, 37] on div "Arhiveeri vestlus" at bounding box center [811, 37] width 51 height 9
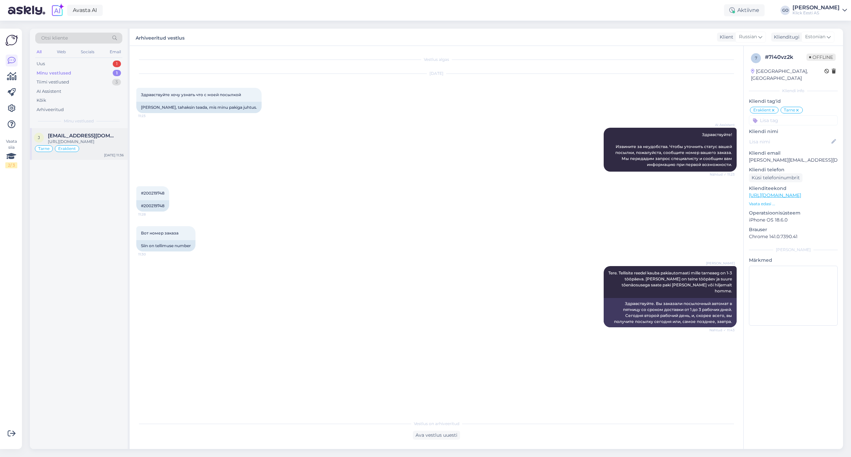
click at [93, 136] on span "[EMAIL_ADDRESS][DOMAIN_NAME]" at bounding box center [82, 136] width 69 height 6
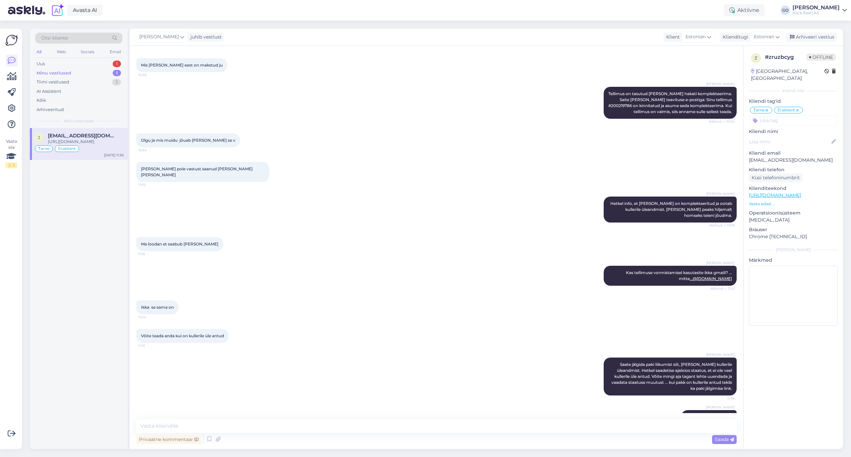
click at [83, 136] on span "[EMAIL_ADDRESS][DOMAIN_NAME]" at bounding box center [82, 136] width 69 height 6
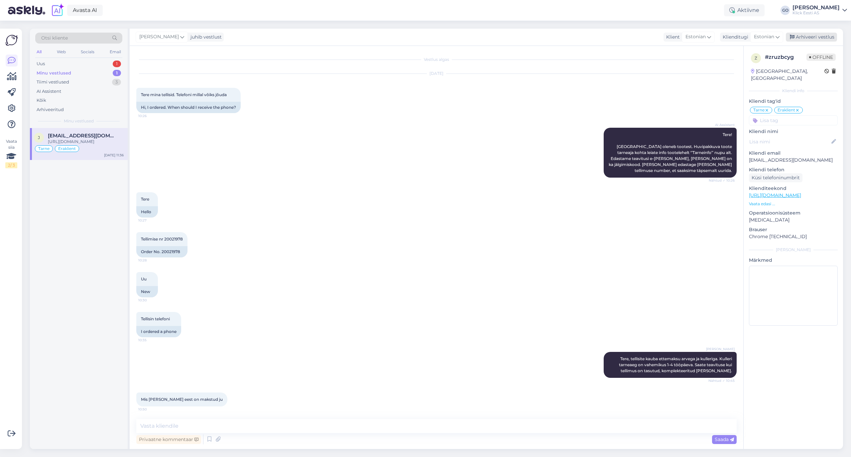
click at [820, 35] on div "Arhiveeri vestlus" at bounding box center [811, 37] width 51 height 9
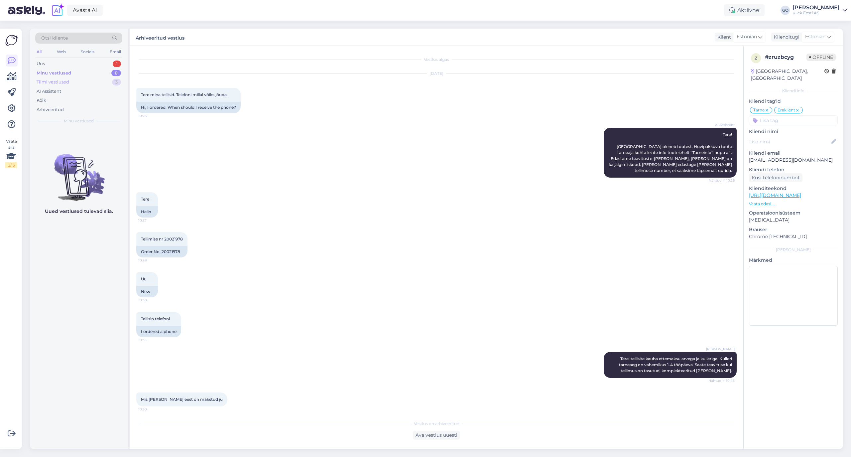
click at [61, 80] on div "Tiimi vestlused" at bounding box center [53, 82] width 33 height 7
click at [96, 204] on div "Не пришел на почту счёт оплаты" at bounding box center [86, 205] width 76 height 6
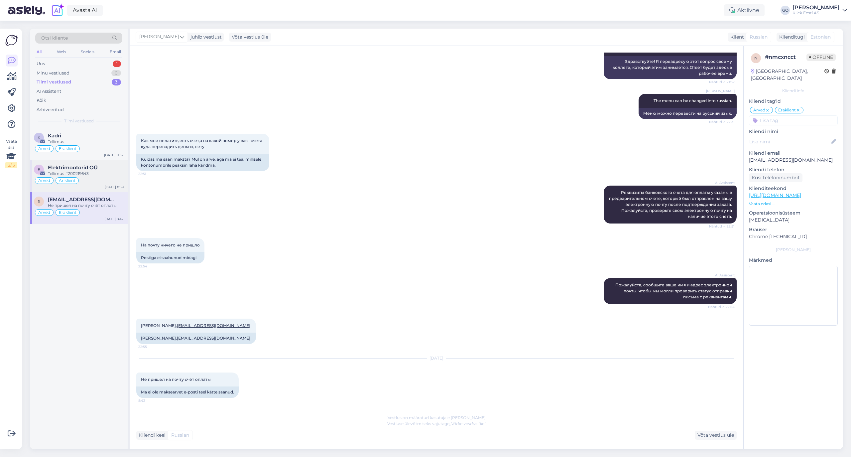
click at [102, 174] on div "Tellimus #200219643" at bounding box center [86, 174] width 76 height 6
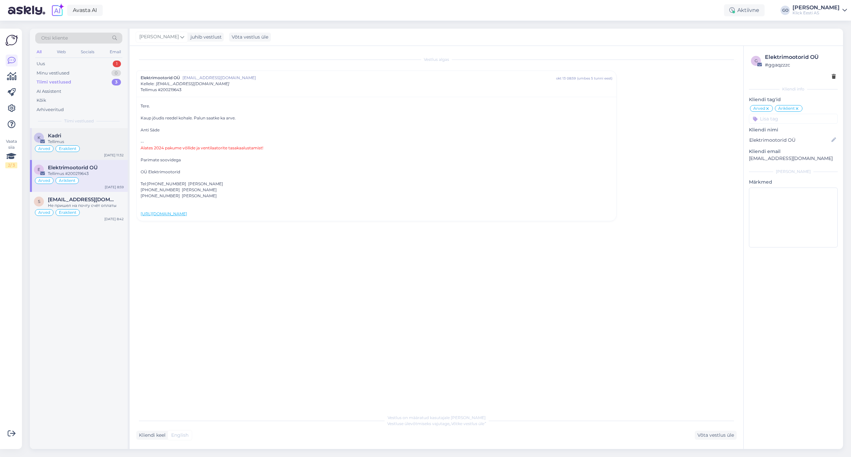
click at [95, 147] on div "Arved Eraklient" at bounding box center [79, 149] width 90 height 8
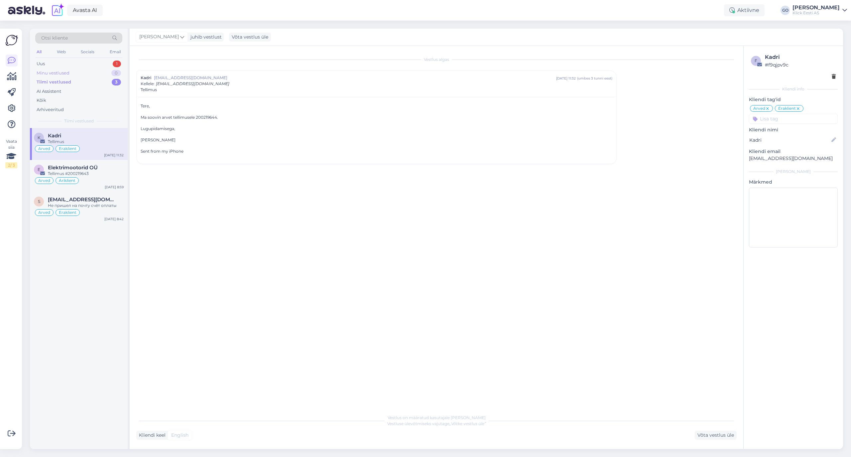
click at [76, 71] on div "Minu vestlused 0" at bounding box center [78, 72] width 87 height 9
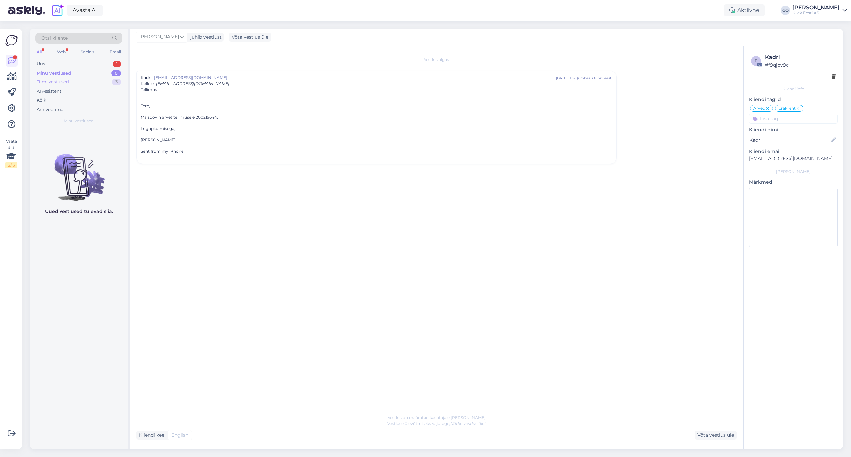
click at [76, 80] on div "Tiimi vestlused 3" at bounding box center [78, 81] width 87 height 9
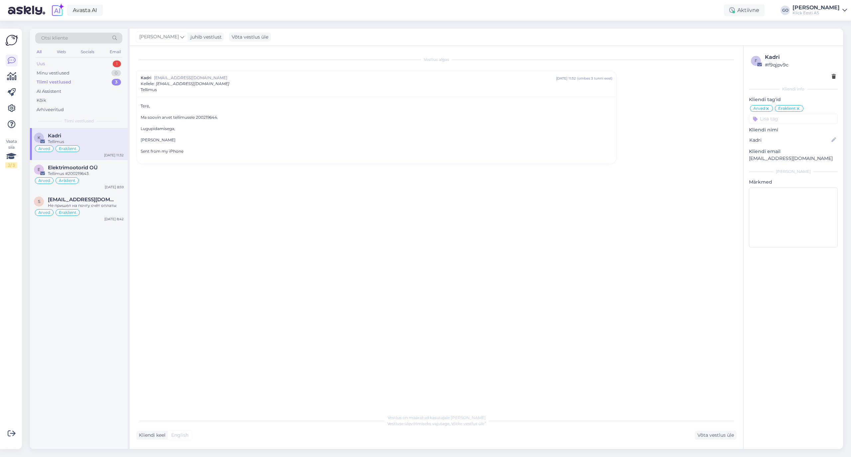
click at [75, 62] on div "Uus 1" at bounding box center [78, 63] width 87 height 9
click at [100, 138] on div "[PERSON_NAME]" at bounding box center [86, 136] width 76 height 6
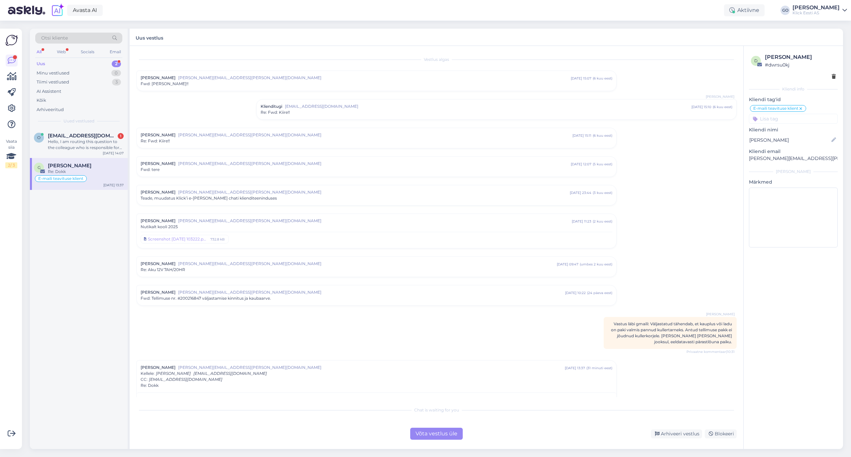
click at [104, 176] on div "E-maili teavituse klient" at bounding box center [79, 179] width 90 height 8
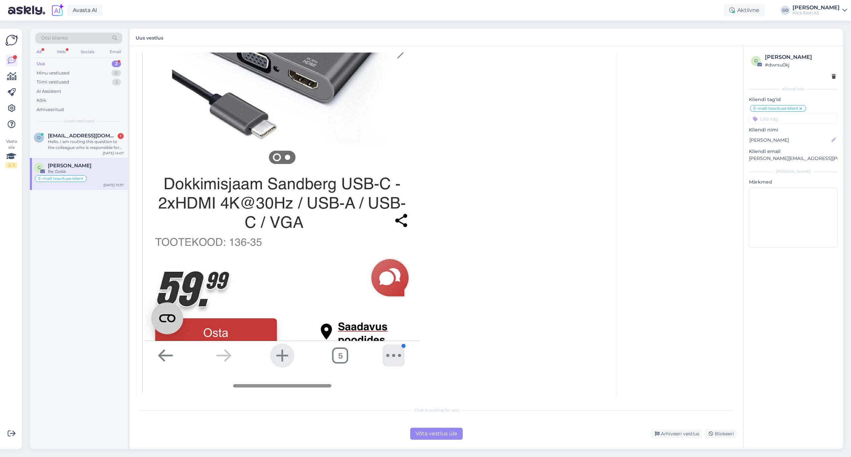
scroll to position [724, 0]
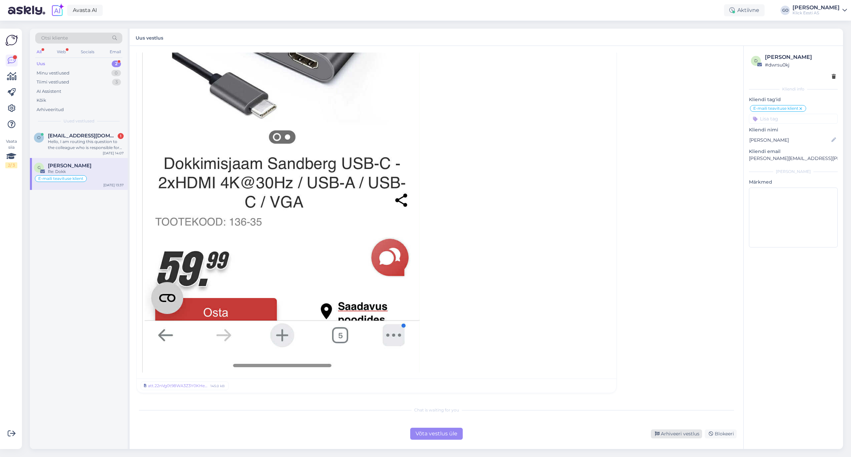
click at [688, 433] on div "Arhiveeri vestlus" at bounding box center [676, 433] width 51 height 9
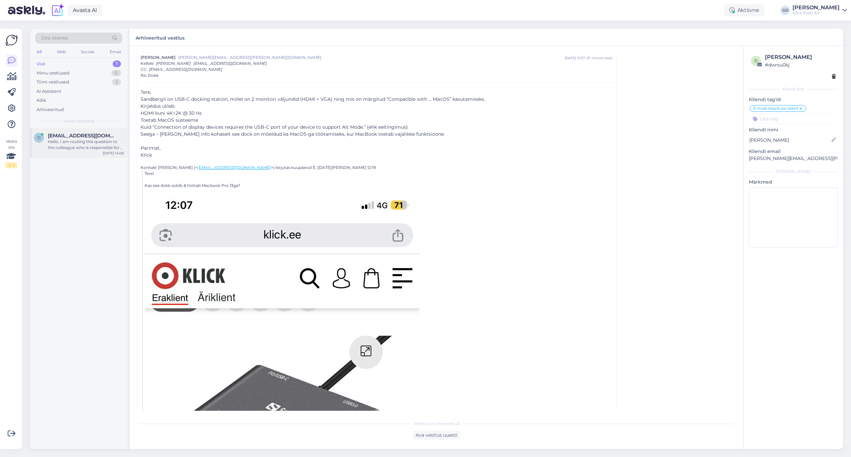
click at [72, 143] on div "Hello, I am routing this question to the colleague who is responsible for this …" at bounding box center [86, 145] width 76 height 12
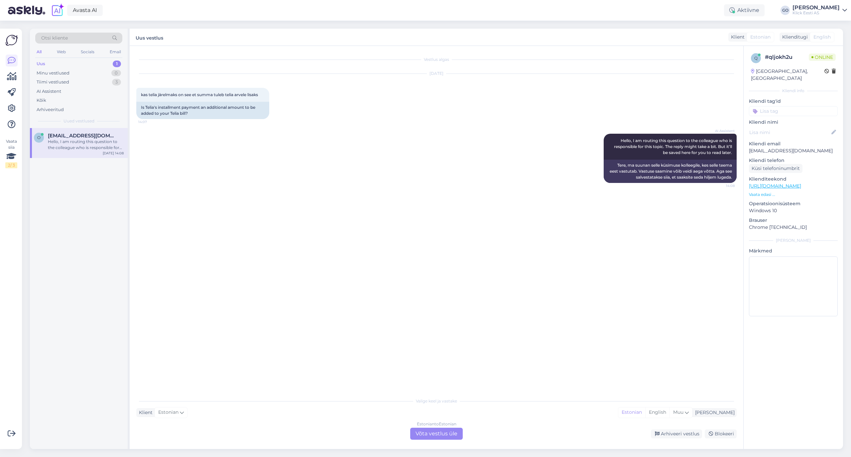
click at [349, 217] on div "Vestlus algas [DATE] kas telia järelmaks on see et summa tuleb telia arvele lis…" at bounding box center [439, 220] width 606 height 335
click at [242, 181] on div "AI Assistent Hello, I am routing this question to the colleague who is responsi…" at bounding box center [436, 158] width 600 height 64
click at [241, 179] on div "AI Assistent Hello, I am routing this question to the colleague who is responsi…" at bounding box center [436, 158] width 600 height 64
click at [294, 250] on div "Vestlus algas [DATE] kas telia järelmaks on see et summa tuleb telia arvele lis…" at bounding box center [439, 220] width 606 height 335
click at [275, 201] on div "Vestlus algas [DATE] kas telia järelmaks on see et summa tuleb telia arvele lis…" at bounding box center [439, 220] width 606 height 335
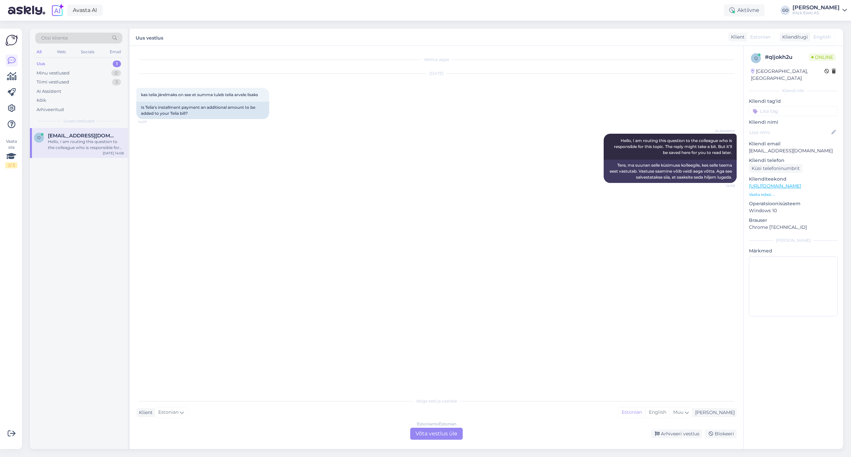
click at [427, 430] on div "Estonian to Estonian Võta vestlus üle" at bounding box center [436, 434] width 53 height 12
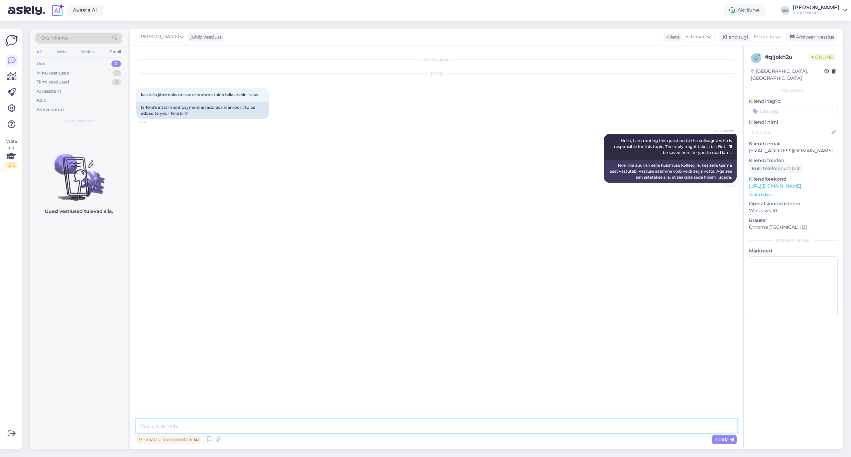
click at [245, 426] on textarea at bounding box center [436, 426] width 600 height 14
click at [232, 425] on textarea "Tere, Telia järelmaksu summa/info lisatakse" at bounding box center [436, 426] width 600 height 14
click at [257, 427] on textarea "Tere, Telia järelmaksu summa lisatakse" at bounding box center [436, 426] width 600 height 14
click at [245, 424] on textarea "Tere, Telia järelmaksu summa lisatakse Telia arvele (eeldusel, et kasutate ja t…" at bounding box center [436, 426] width 600 height 14
click at [451, 426] on textarea "Tere, Telia järelmaksu summa lisatakse teie Telia arvele (eeldusel, et kasutate…" at bounding box center [436, 426] width 600 height 14
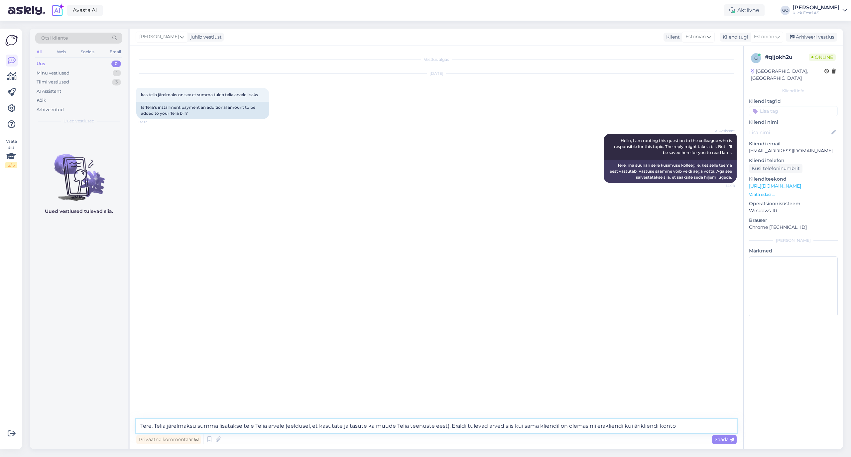
type textarea "Tere, Telia järelmaksu summa lisatakse teie Telia arvele (eeldusel, et kasutate…"
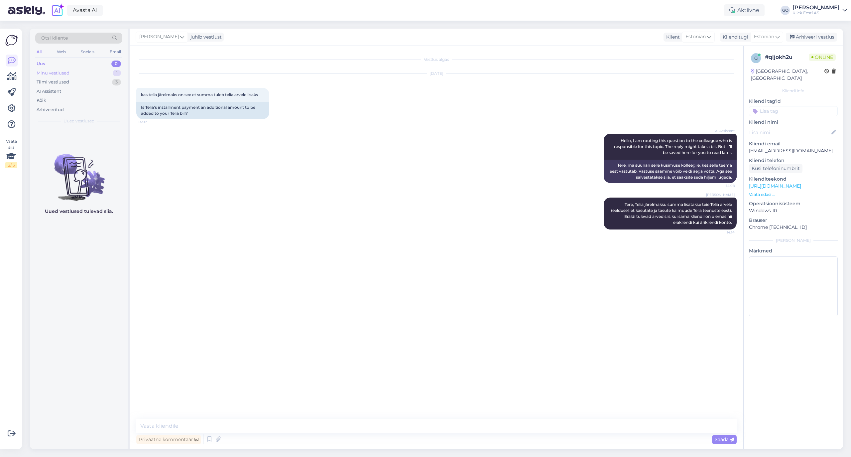
click at [69, 72] on div "Minu vestlused" at bounding box center [53, 73] width 33 height 7
click at [70, 144] on div "Tere, Telia järelmaksu summa lisatakse teie Telia arvele (eeldusel, et kasutate…" at bounding box center [86, 145] width 76 height 12
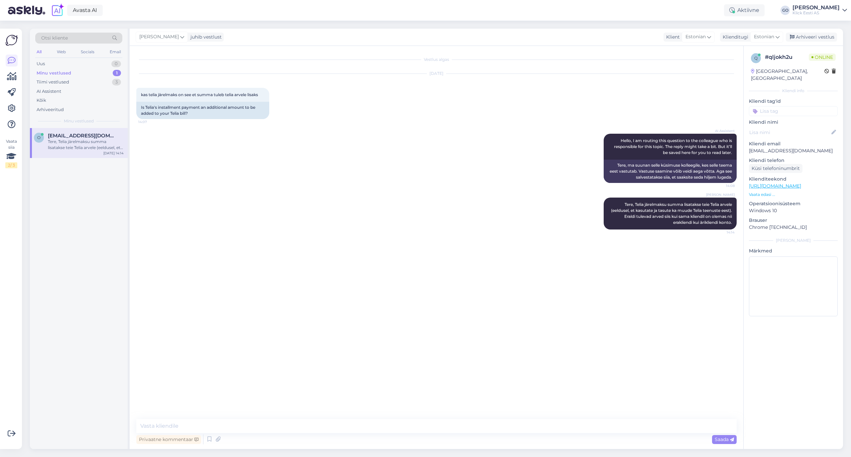
click at [773, 106] on input at bounding box center [793, 111] width 89 height 10
click at [767, 159] on span "Eraklient" at bounding box center [767, 161] width 18 height 4
click at [783, 115] on input at bounding box center [793, 120] width 89 height 10
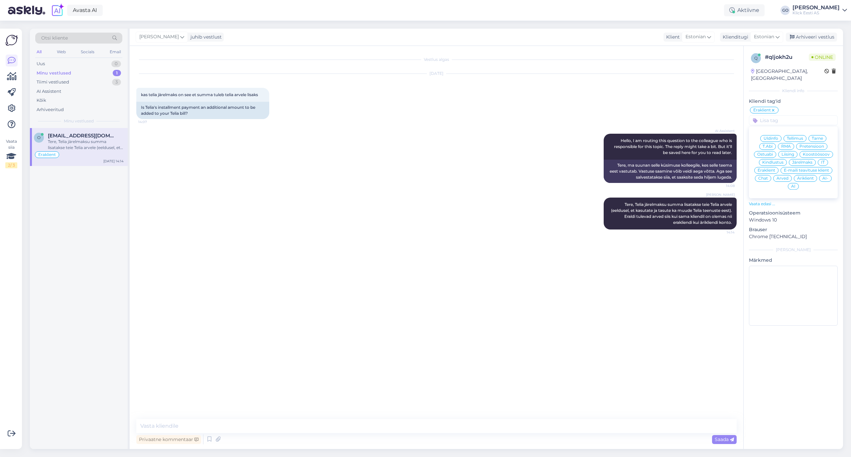
click at [803, 160] on span "Järelmaks" at bounding box center [802, 162] width 20 height 4
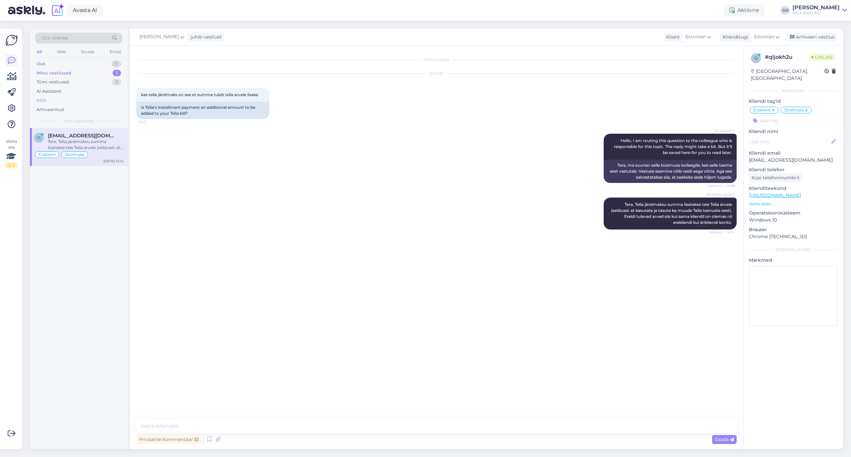
click at [41, 100] on div "Kõik" at bounding box center [42, 100] width 10 height 7
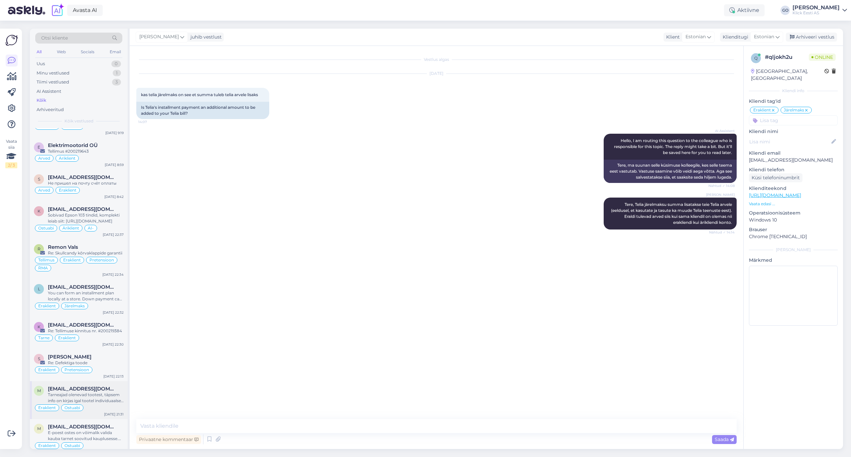
scroll to position [798, 0]
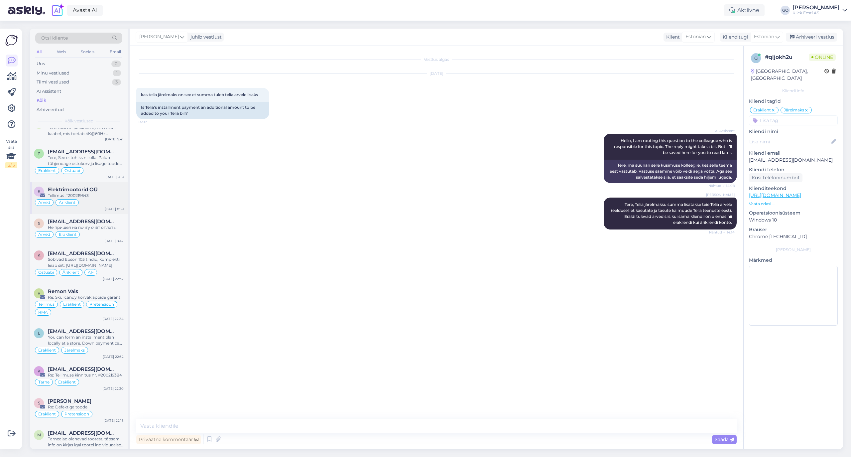
click at [104, 206] on div "Arved Äriklient" at bounding box center [79, 202] width 90 height 8
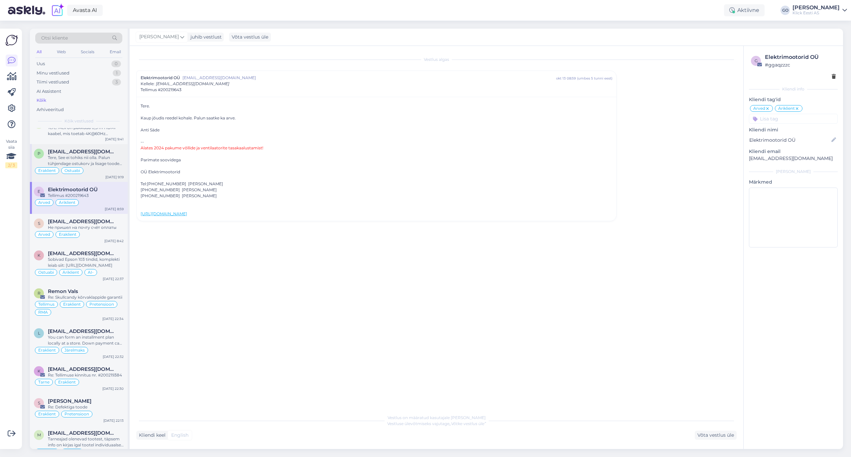
click at [104, 167] on div "Tere, See ei tohiks nii olla. Palun tühjendage ostukorv ja lisage toode uuesti.…" at bounding box center [86, 161] width 76 height 12
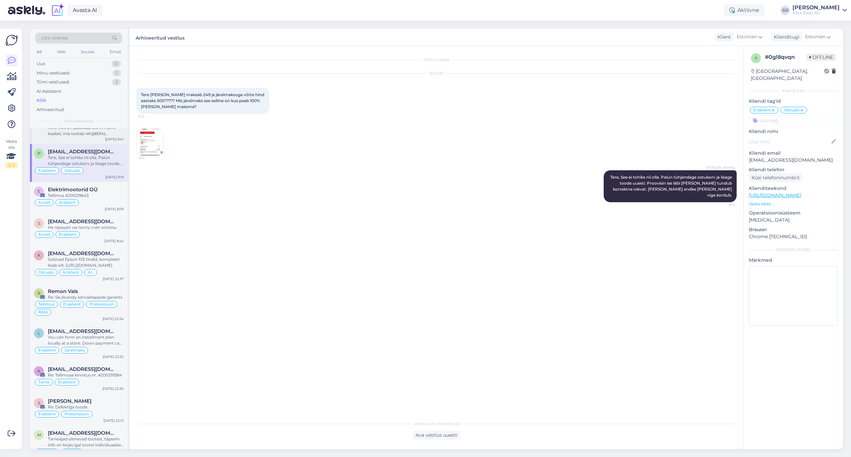
click at [107, 137] on div "Tere! Meil on pakkuda 0,5 m HDMI kaabel, mis toetab 4K@60Hz resolutsiooni hinna…" at bounding box center [86, 131] width 76 height 12
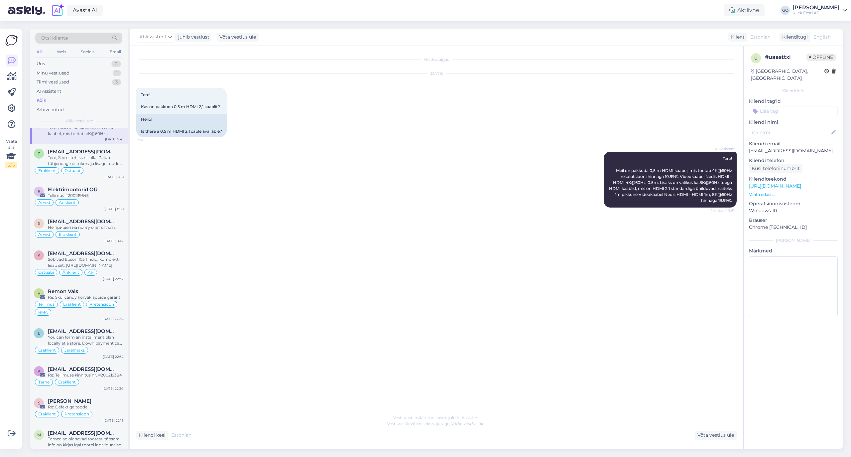
scroll to position [753, 0]
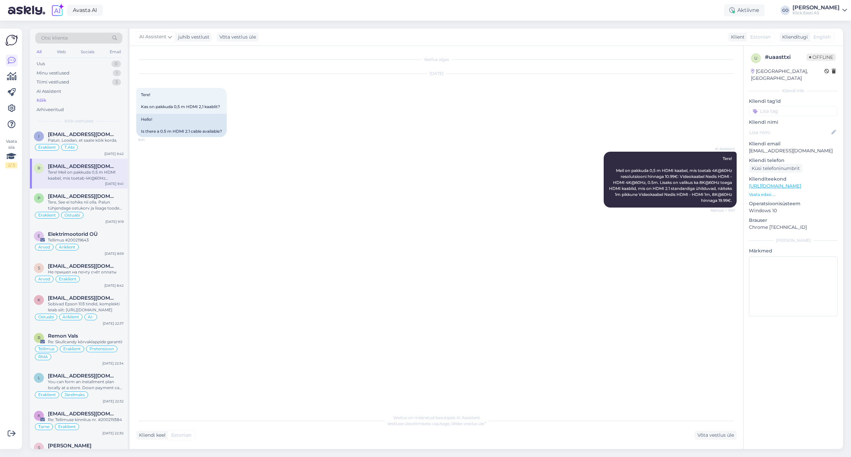
click at [773, 106] on input at bounding box center [793, 111] width 89 height 10
click at [701, 278] on div "Vestlus algas [DATE] Tere! Kas on pakkuda 0,5 m HDMI 2,1 kaablit? 9:41 Hello! I…" at bounding box center [439, 229] width 606 height 352
click at [778, 106] on input at bounding box center [793, 111] width 89 height 10
click at [767, 159] on span "Eraklient" at bounding box center [767, 161] width 18 height 4
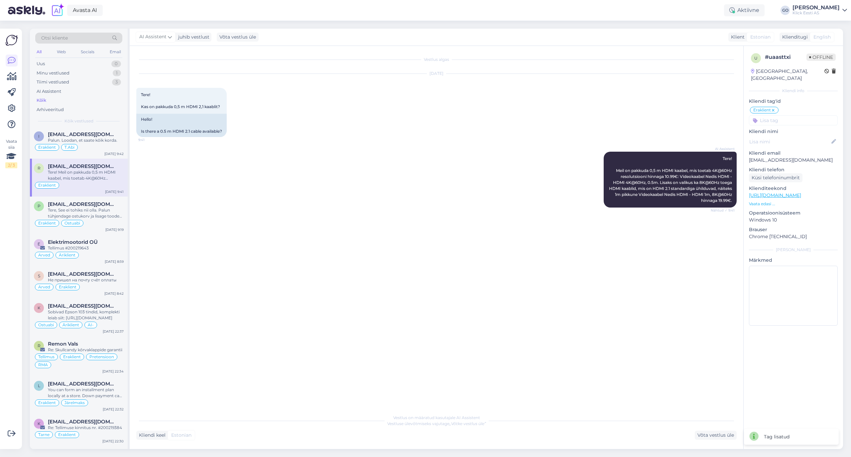
click at [790, 115] on input at bounding box center [793, 120] width 89 height 10
click at [770, 152] on span "Ostuabi" at bounding box center [765, 154] width 16 height 4
click at [784, 115] on input at bounding box center [793, 120] width 89 height 10
click at [793, 184] on span "AI" at bounding box center [793, 186] width 4 height 4
click at [105, 143] on div "Palun. Loodan, et saate kõik korda." at bounding box center [86, 140] width 76 height 6
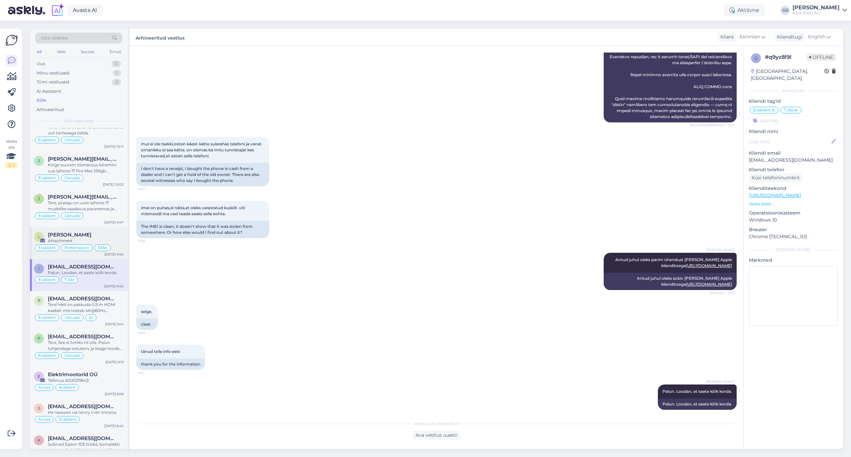
scroll to position [620, 0]
click at [100, 238] on div "[PERSON_NAME]" at bounding box center [86, 235] width 76 height 6
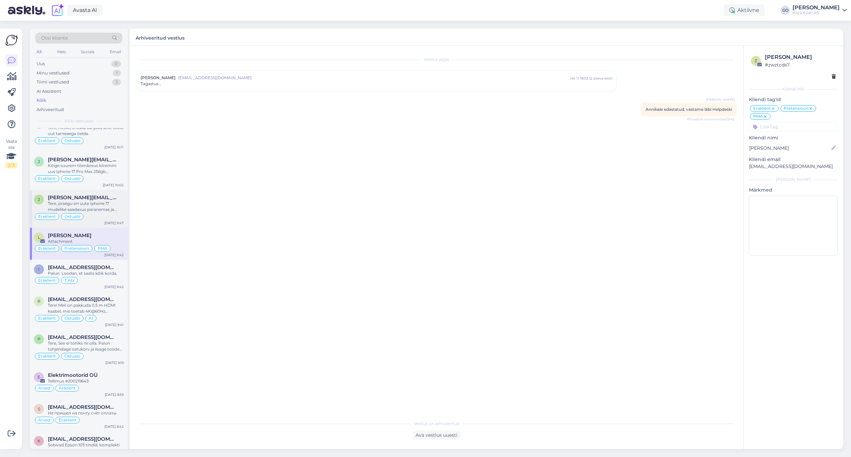
click at [103, 200] on span "[PERSON_NAME][EMAIL_ADDRESS][PERSON_NAME][DOMAIN_NAME]" at bounding box center [82, 197] width 69 height 6
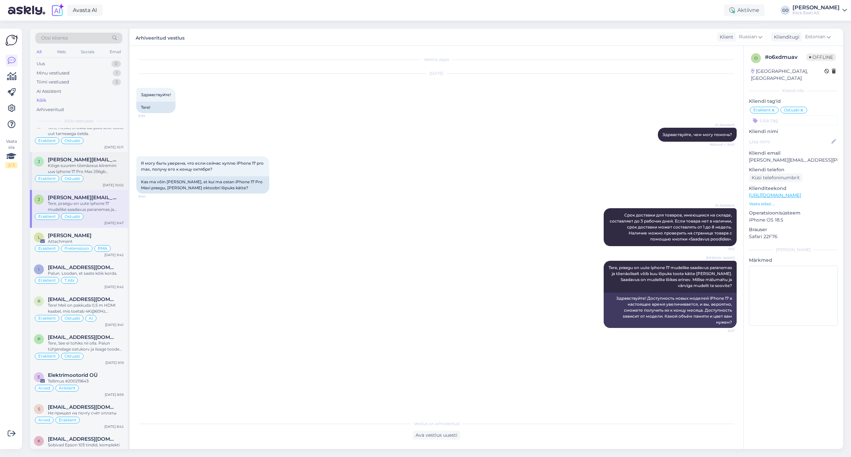
click at [104, 172] on div "Kõige suurem tõenäosus kiiremini uus Iphone 17 Pro Max 256gb [PERSON_NAME] on t…" at bounding box center [86, 169] width 76 height 12
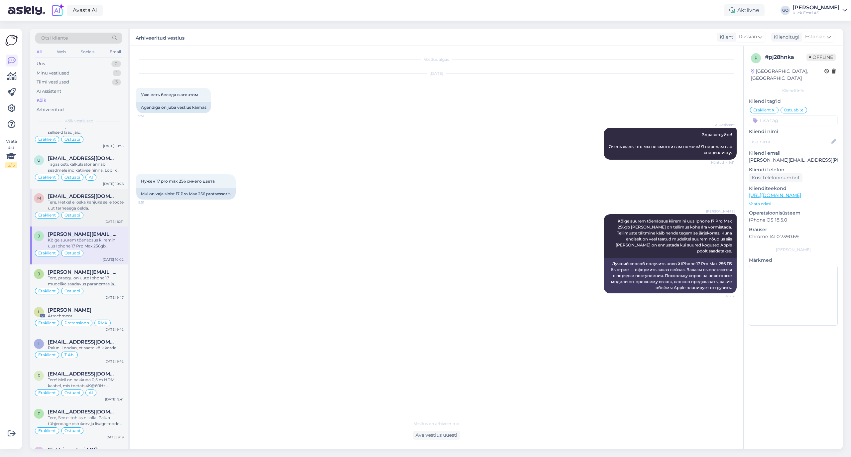
scroll to position [532, 0]
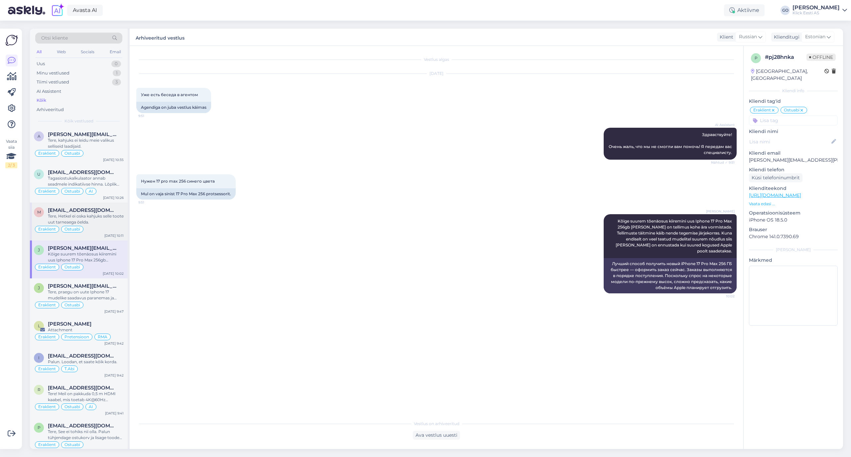
click at [103, 224] on div "Tere, Hetkel ei oska kahjuks selle toote uut tarneaega öelda." at bounding box center [86, 219] width 76 height 12
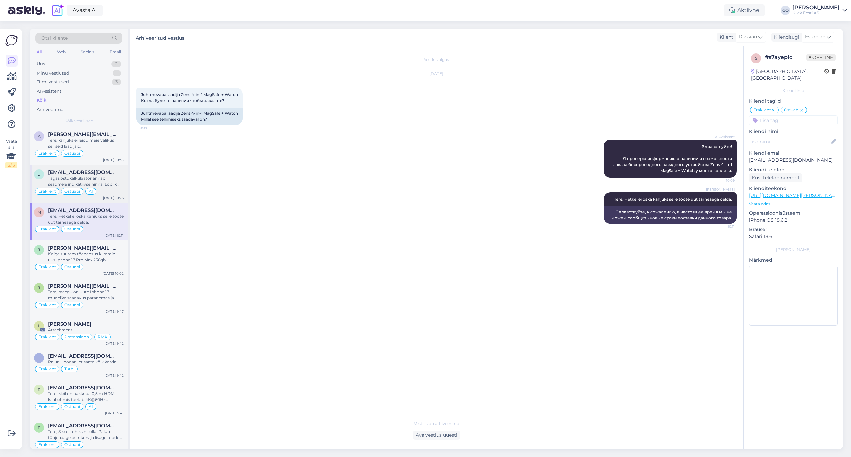
click at [107, 187] on div "Tagasiostukalkulaator annab seadmele indikatiivse hinna. Lõplik hindamine toimu…" at bounding box center [86, 181] width 76 height 12
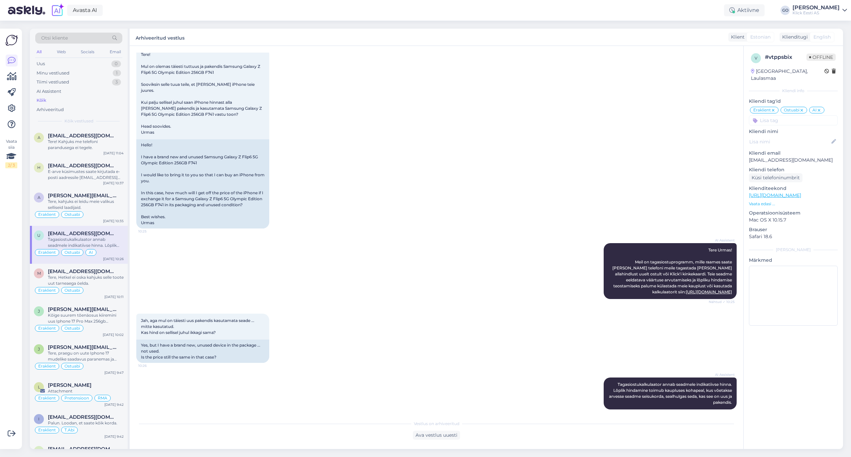
scroll to position [443, 0]
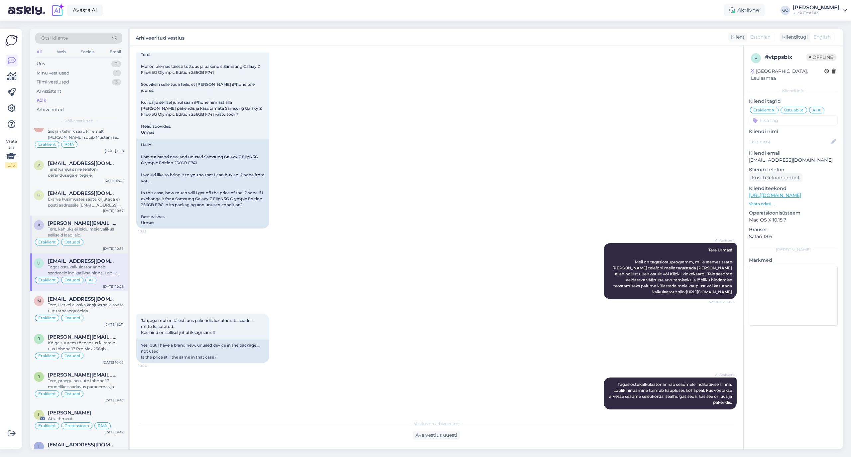
click at [101, 238] on div "Tere, kahjuks ei leidu meie valikus selliseid laadijaid." at bounding box center [86, 232] width 76 height 12
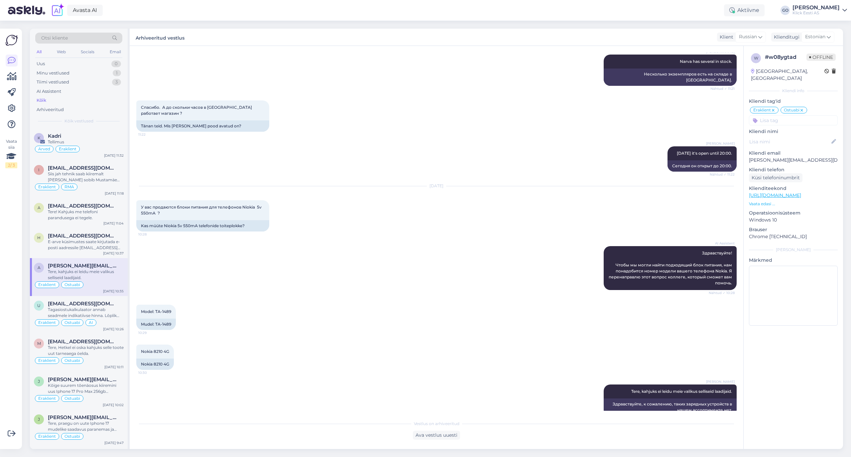
scroll to position [399, 0]
click at [95, 249] on div "E-arve küsimustes saate kirjutada e-posti aadressile [EMAIL_ADDRESS][DOMAIN_NAM…" at bounding box center [86, 246] width 76 height 12
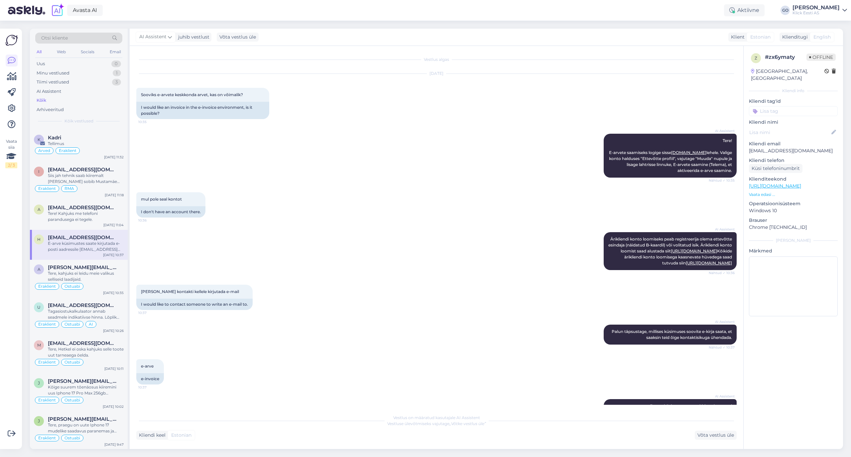
scroll to position [21, 0]
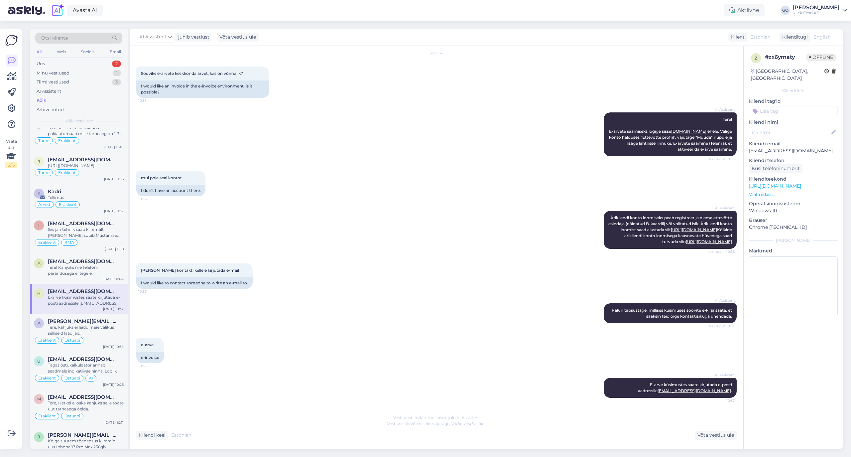
click at [794, 106] on input at bounding box center [793, 111] width 89 height 10
click at [802, 167] on span "Äriklient" at bounding box center [805, 169] width 17 height 4
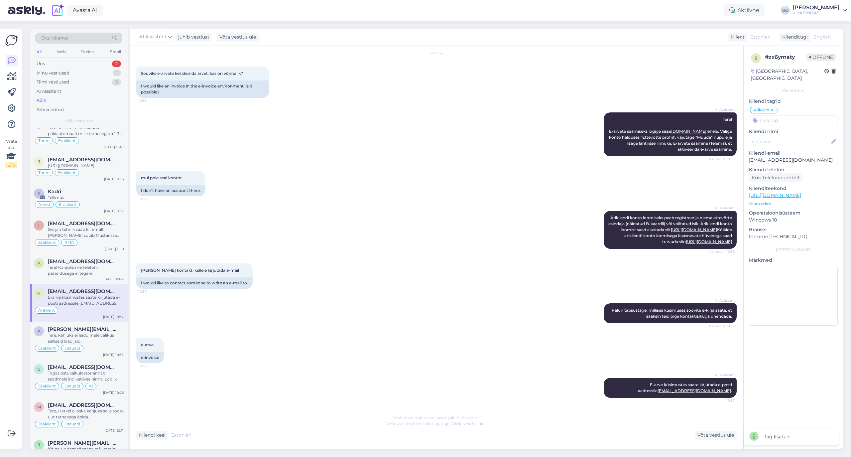
click at [790, 115] on input at bounding box center [793, 120] width 89 height 10
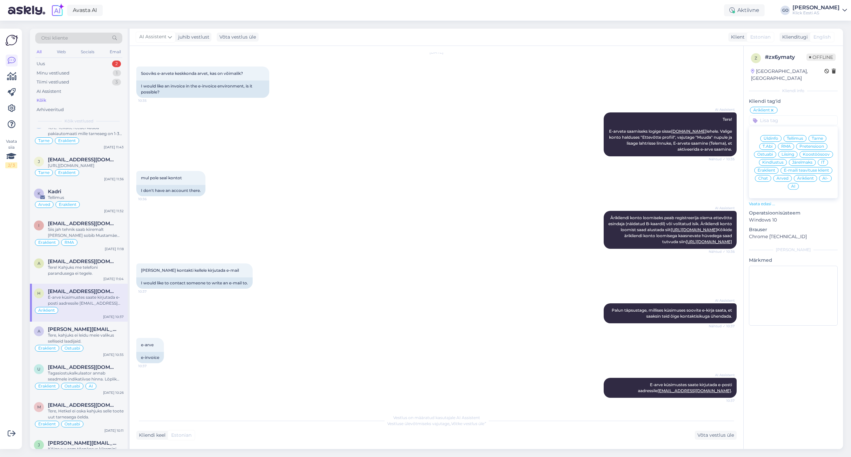
click at [783, 176] on span "Arved" at bounding box center [783, 178] width 12 height 4
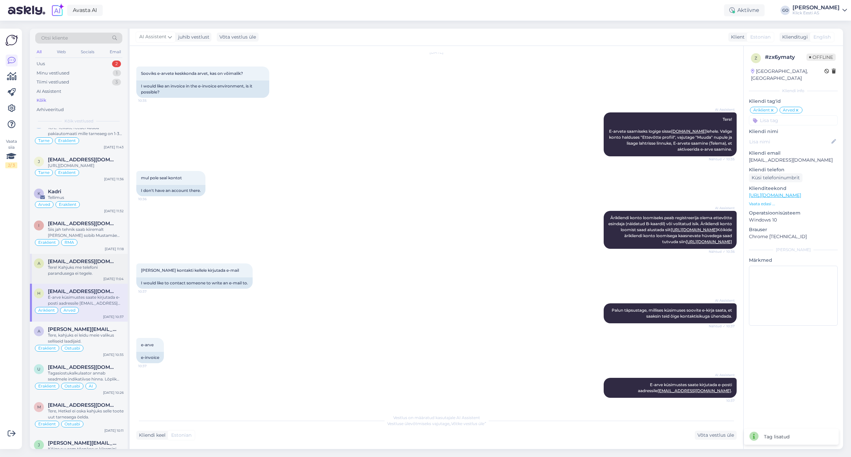
click at [68, 276] on div "Tere! Kahjuks me telefoni parandusega ei tegele." at bounding box center [86, 270] width 76 height 12
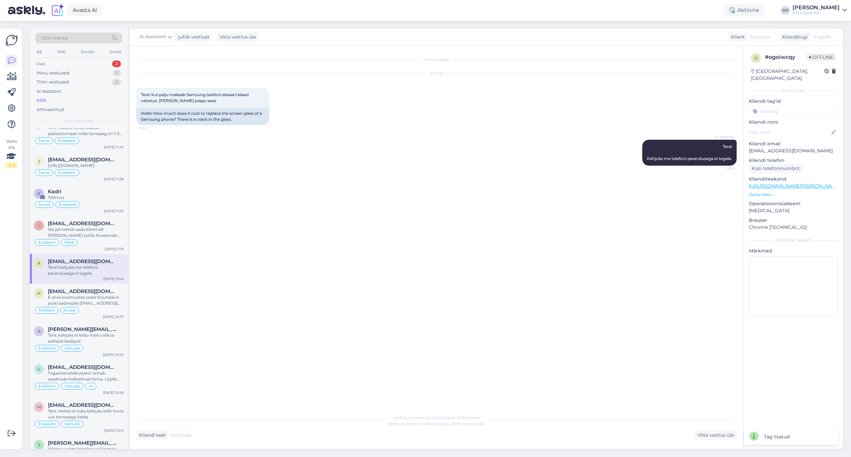
scroll to position [0, 0]
click at [769, 106] on input at bounding box center [793, 111] width 89 height 10
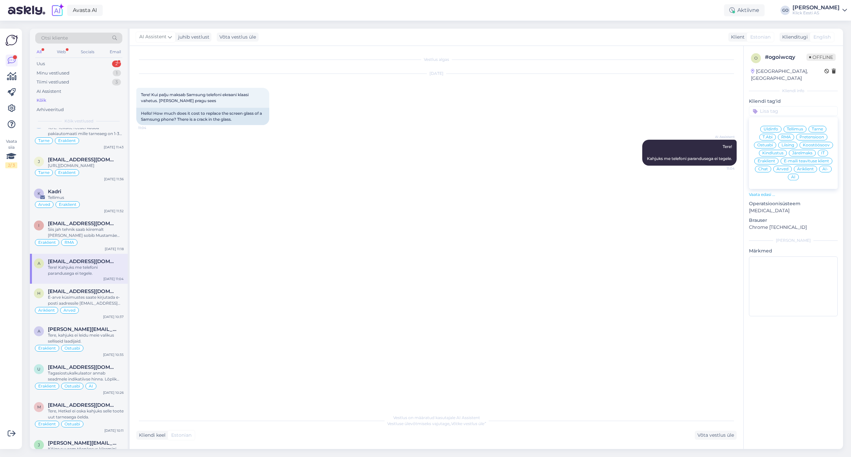
click at [773, 159] on span "Eraklient" at bounding box center [767, 161] width 18 height 4
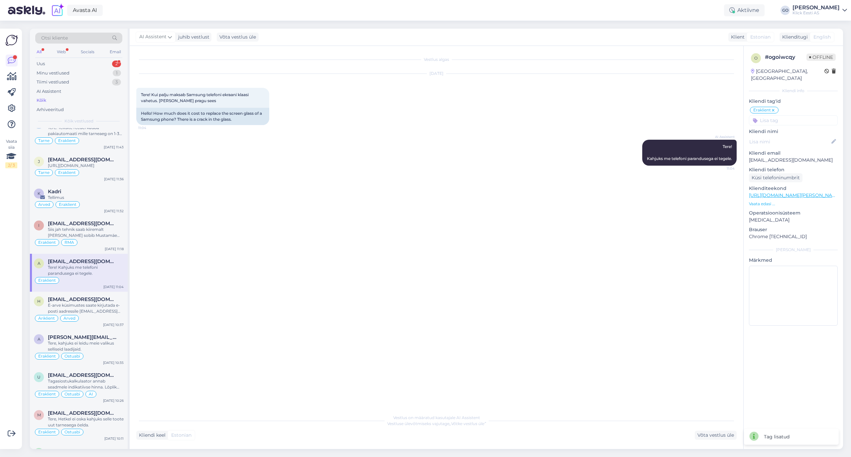
click at [773, 115] on input at bounding box center [793, 120] width 89 height 10
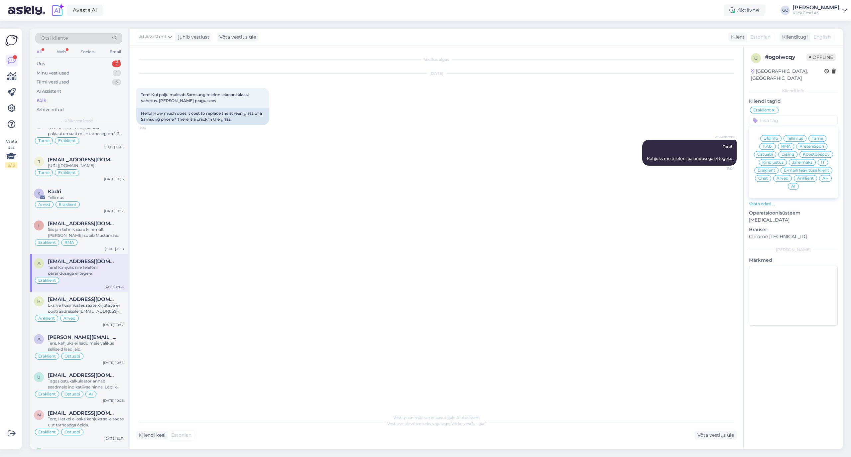
click at [769, 144] on span "T.Abi" at bounding box center [768, 146] width 10 height 4
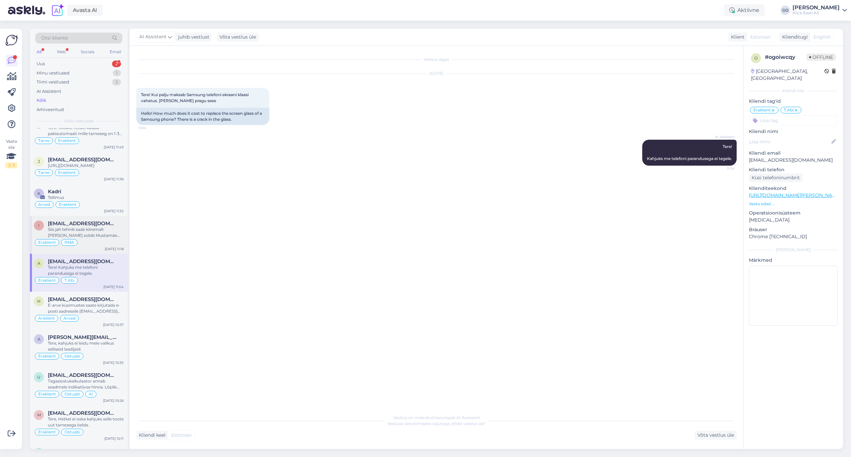
click at [100, 238] on div "Siis jah tehnik saab kiiremalt [PERSON_NAME] sobib Mustamäe [PERSON_NAME] pöörd…" at bounding box center [86, 232] width 76 height 12
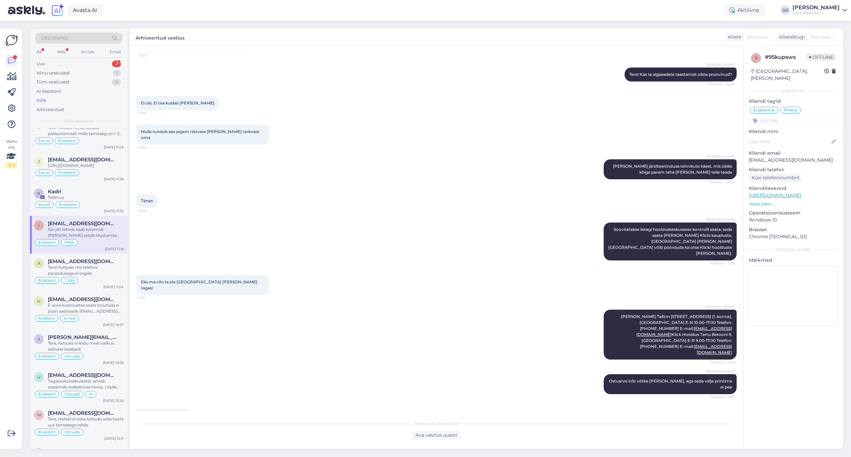
scroll to position [149, 0]
click at [102, 200] on div "Tellimus" at bounding box center [86, 197] width 76 height 6
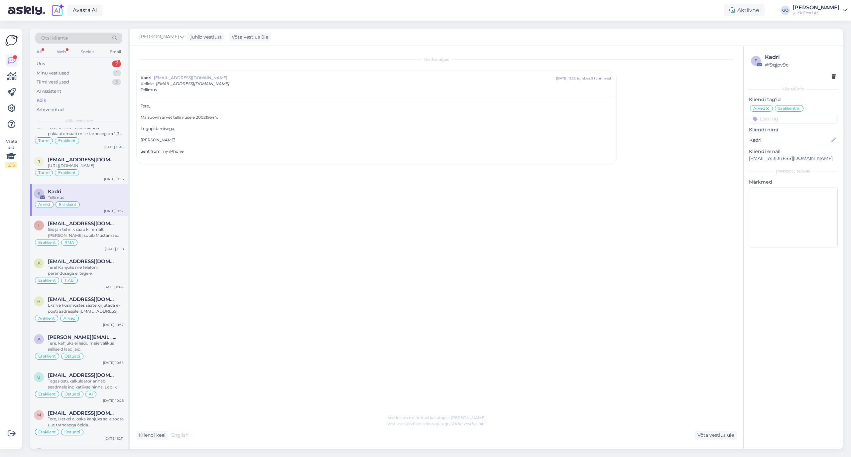
scroll to position [354, 0]
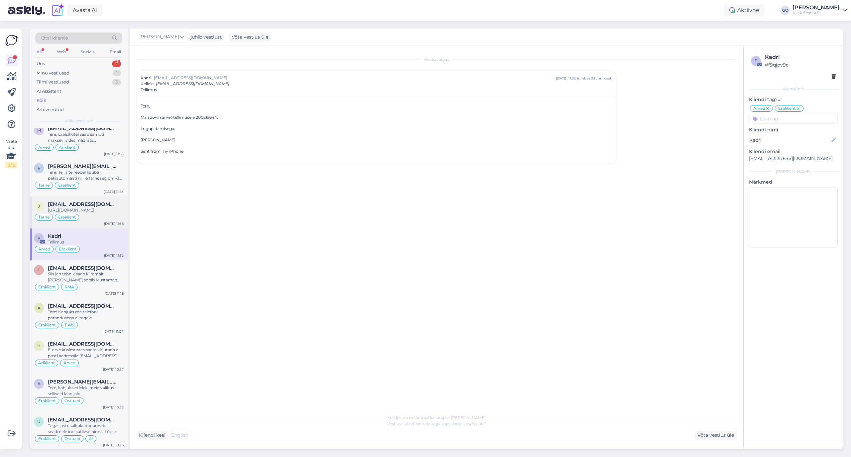
click at [94, 207] on span "[EMAIL_ADDRESS][DOMAIN_NAME]" at bounding box center [82, 204] width 69 height 6
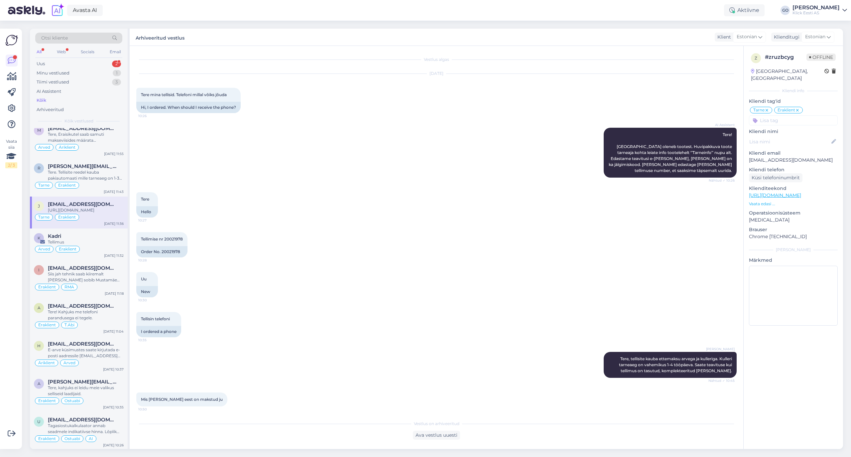
scroll to position [337, 0]
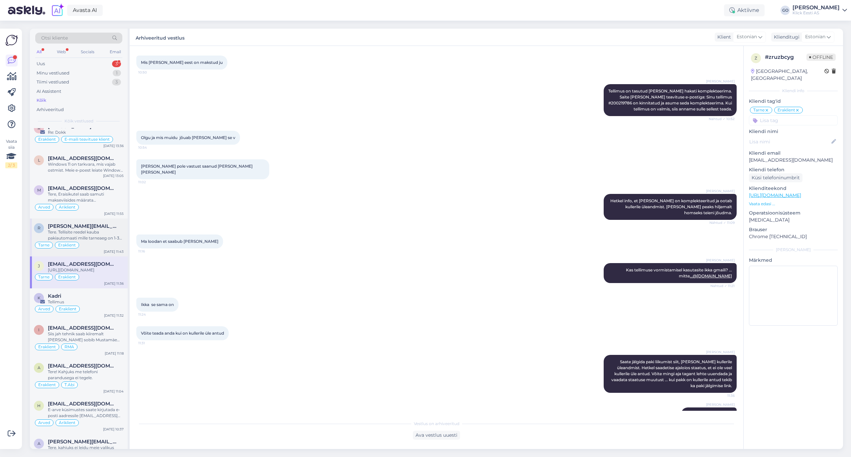
click at [92, 240] on div "Tere. Tellisite reedel kauba pakiautomaati mille tarneaeg on 1-3 tööpäeva. [PER…" at bounding box center [86, 235] width 76 height 12
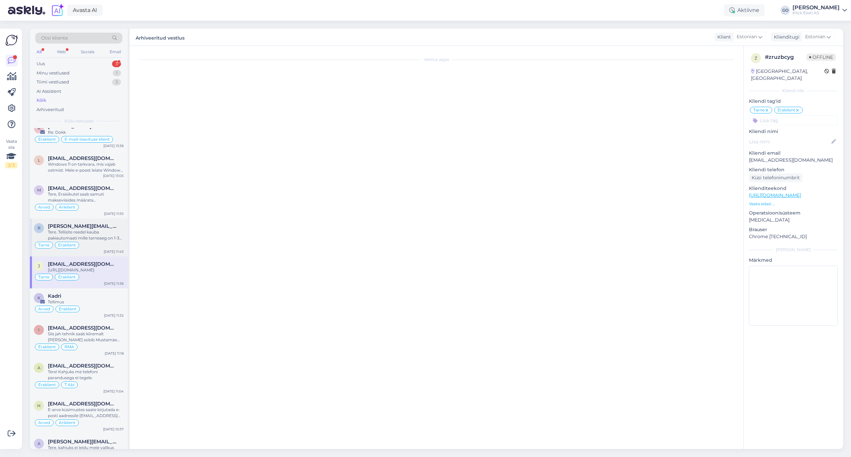
scroll to position [0, 0]
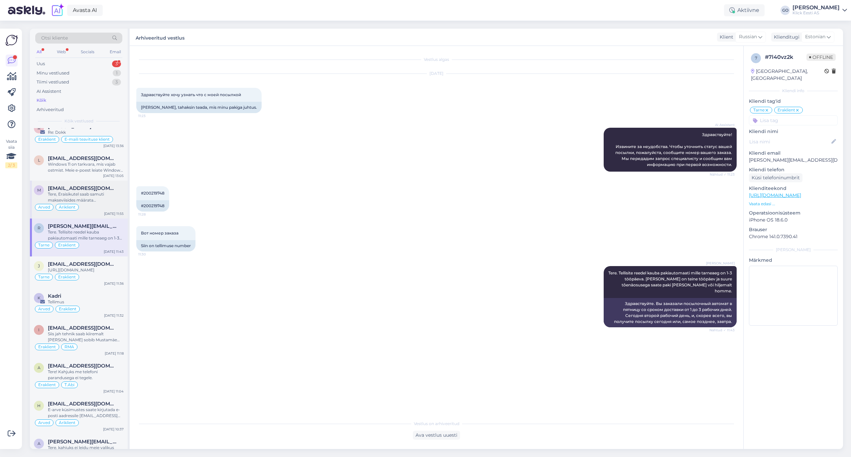
click at [96, 203] on div "Tere, Eraisikutel saab samuti makseviisides määrata Ettemaksuarve." at bounding box center [86, 197] width 76 height 12
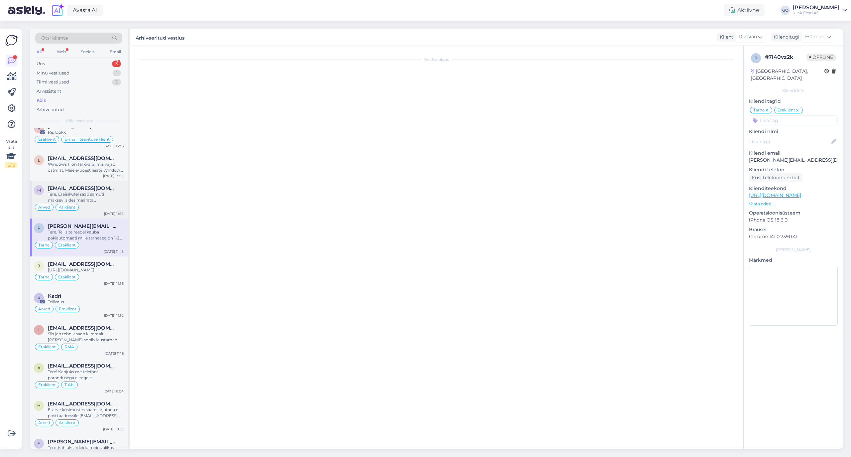
scroll to position [120, 0]
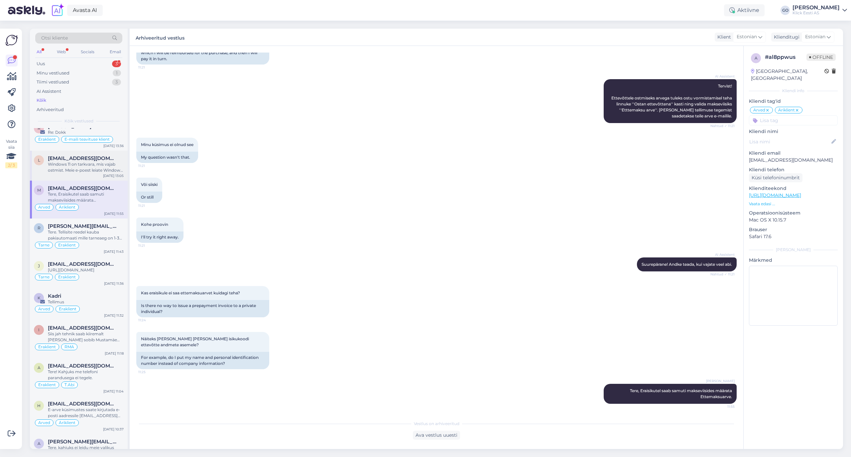
click at [94, 172] on div "Windows 11 on tarkvara, mis vajab ostmist. Meie e-poest leiate Windows 11 Home …" at bounding box center [86, 167] width 76 height 12
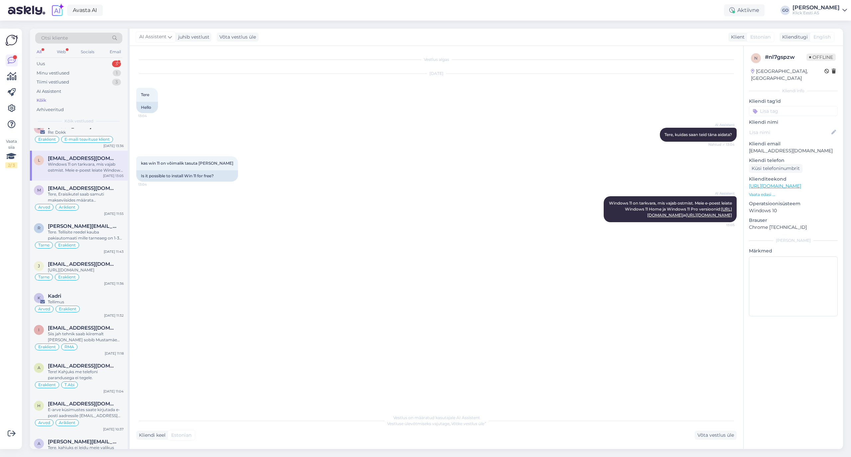
click at [781, 106] on input at bounding box center [793, 111] width 89 height 10
click at [766, 159] on span "Eraklient" at bounding box center [767, 161] width 18 height 4
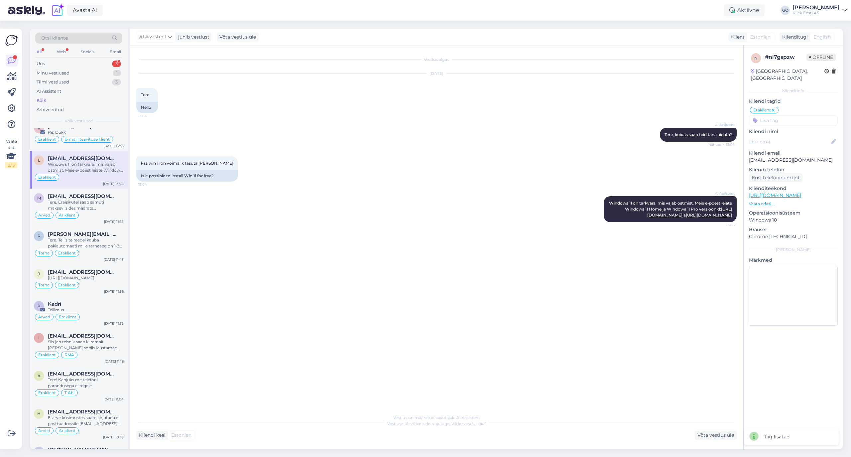
click at [782, 115] on input at bounding box center [793, 120] width 89 height 10
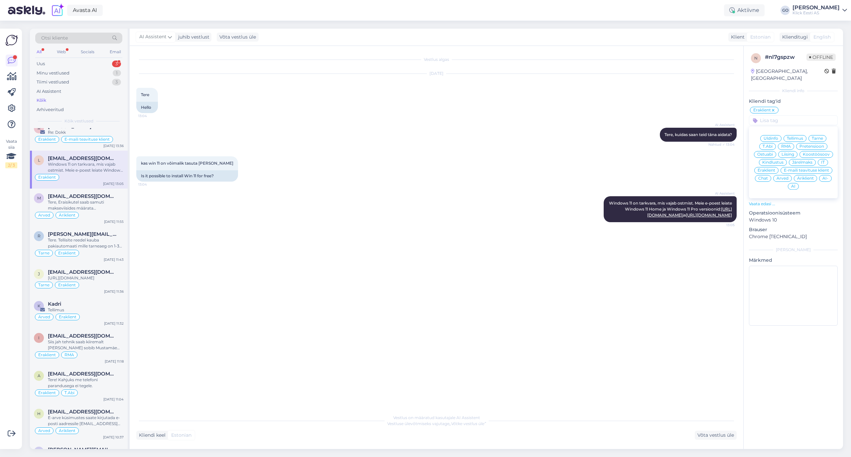
click at [768, 152] on span "Ostuabi" at bounding box center [765, 154] width 16 height 4
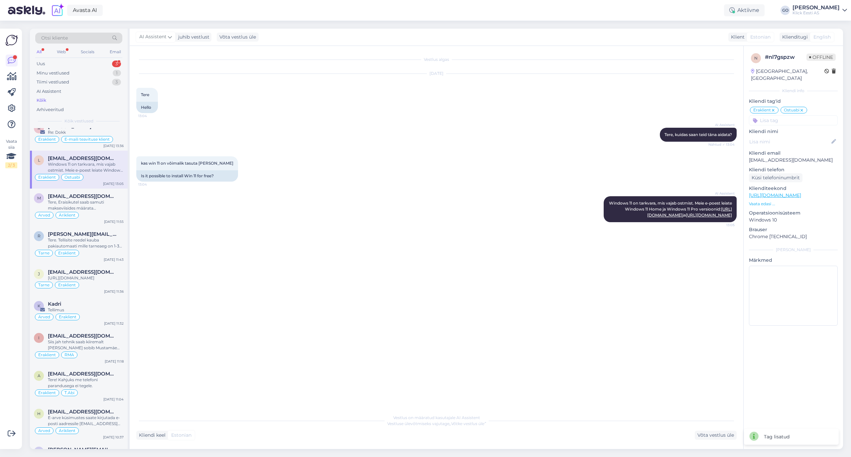
click at [796, 115] on input at bounding box center [793, 120] width 89 height 10
click at [769, 144] on span "T.Abi" at bounding box center [768, 146] width 10 height 4
click at [805, 115] on input at bounding box center [793, 120] width 89 height 10
click at [793, 184] on span "AI" at bounding box center [793, 186] width 4 height 4
click at [68, 128] on div "R [PERSON_NAME] Re: Dokk Eraklient E-maili teavituse klient [DATE] 13:36" at bounding box center [79, 135] width 98 height 32
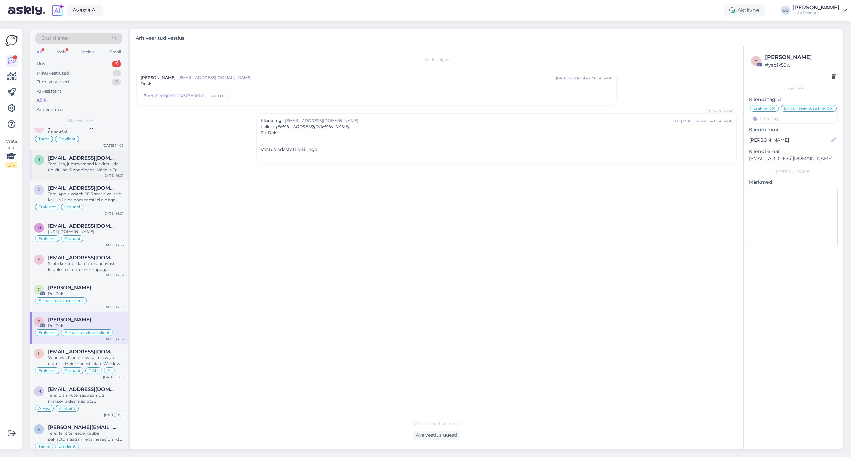
scroll to position [133, 0]
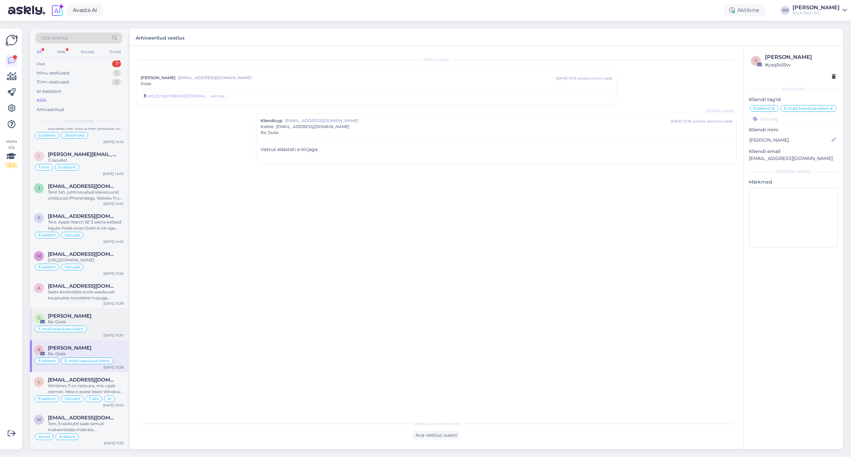
click at [104, 325] on div "Re: Dokk" at bounding box center [86, 322] width 76 height 6
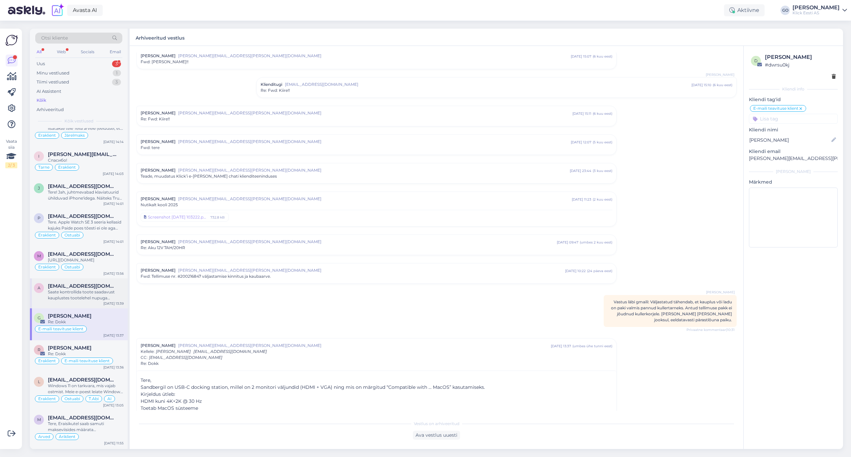
click at [101, 289] on span "[EMAIL_ADDRESS][DOMAIN_NAME]" at bounding box center [82, 286] width 69 height 6
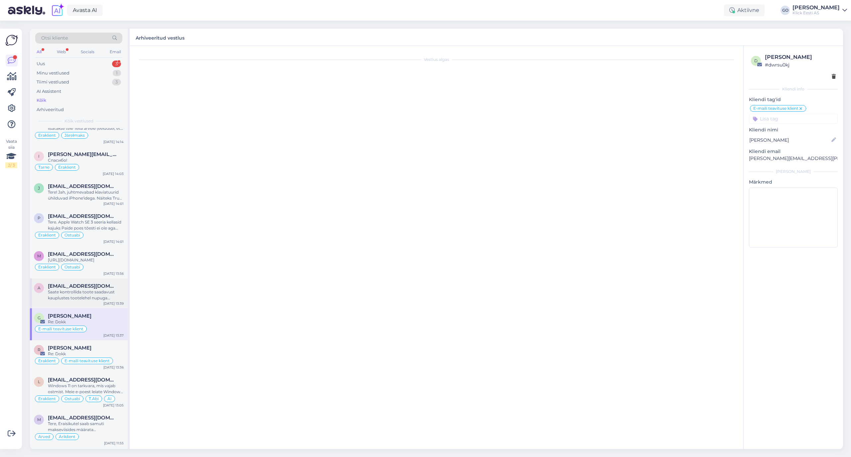
scroll to position [0, 0]
